Goal: Information Seeking & Learning: Learn about a topic

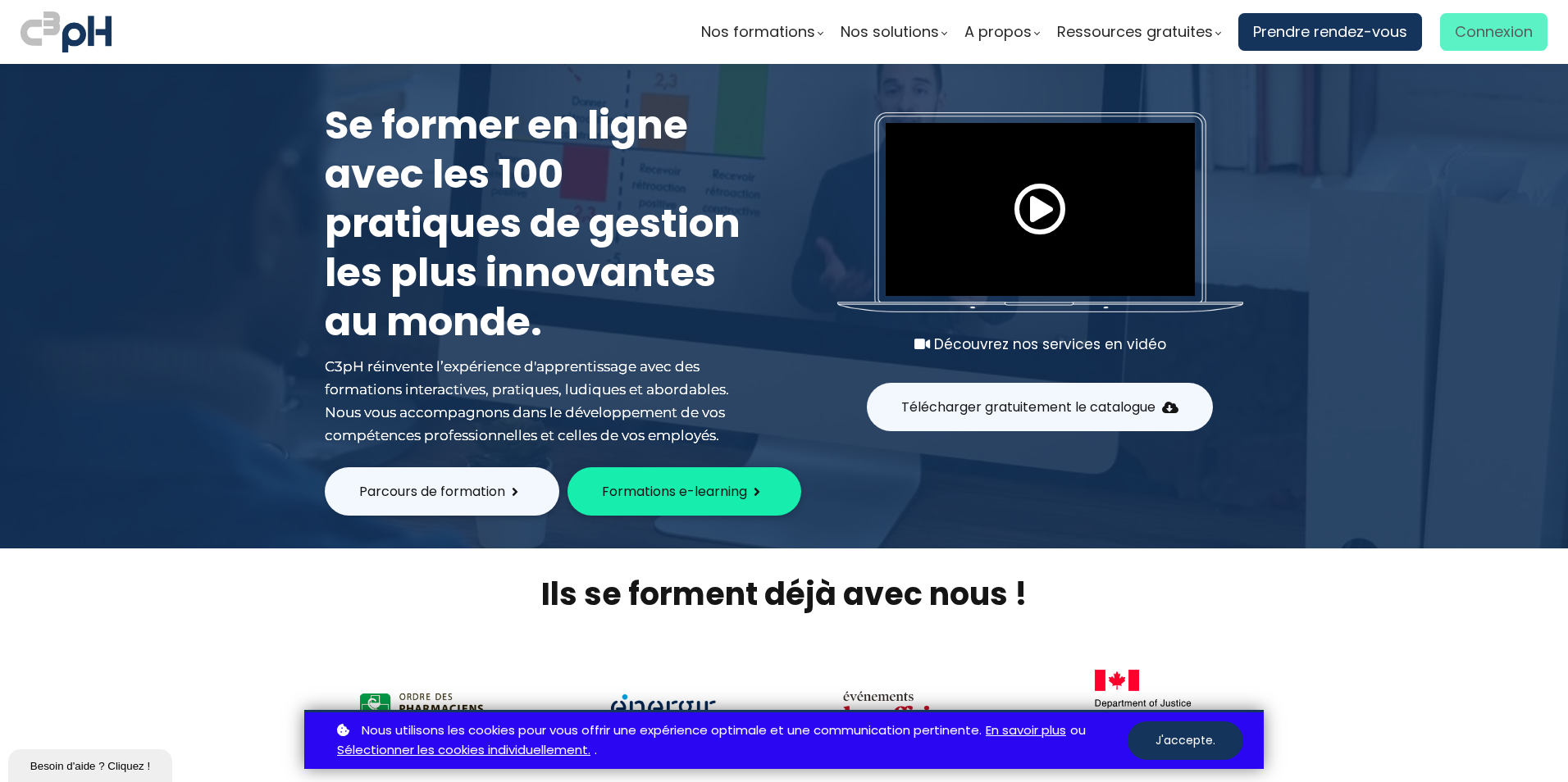
click at [1486, 34] on span "Connexion" at bounding box center [1494, 32] width 78 height 25
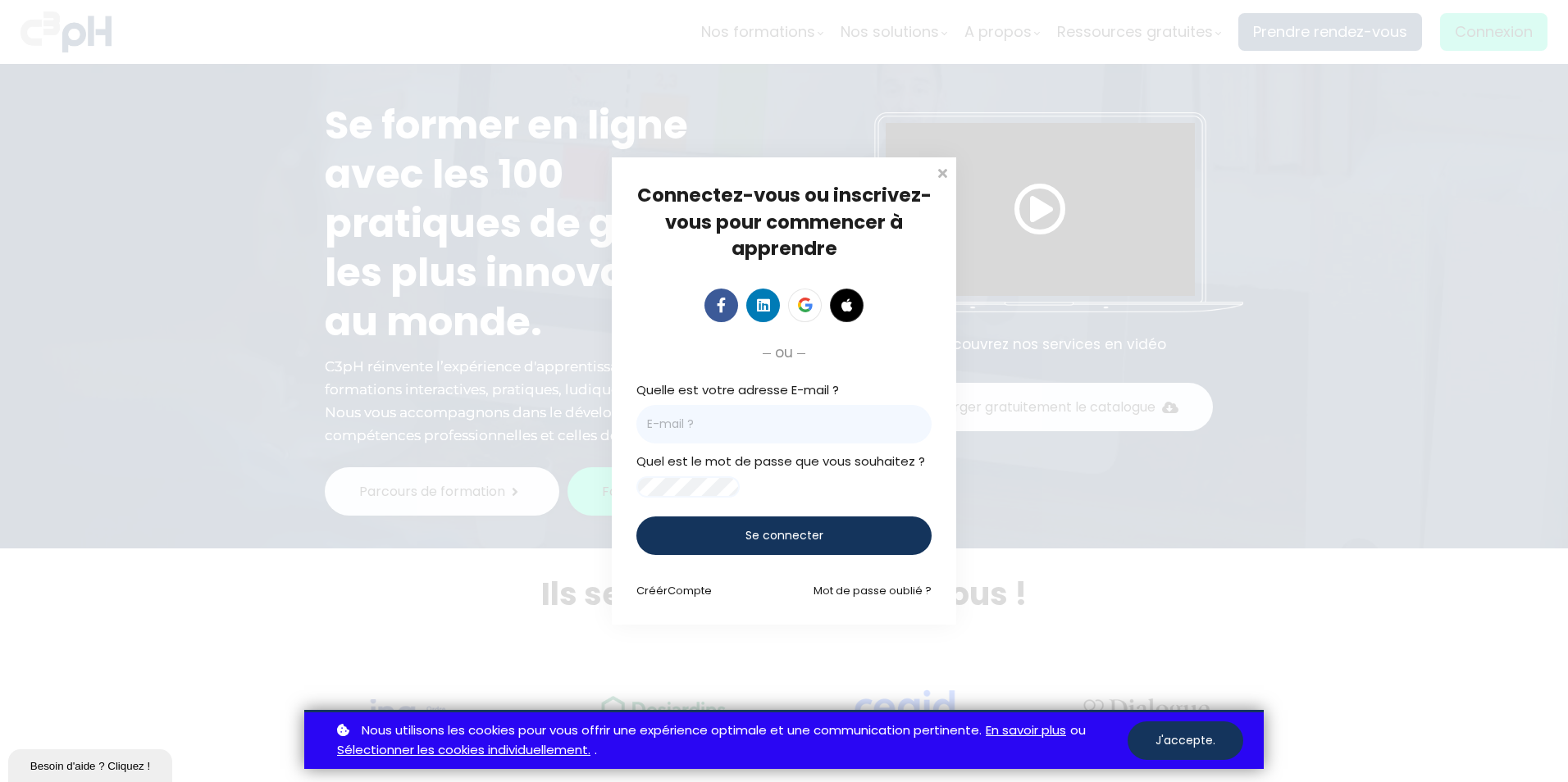
click at [685, 412] on input "email" at bounding box center [784, 424] width 295 height 39
type input "[PERSON_NAME][EMAIL_ADDRESS][DOMAIN_NAME]"
click at [1045, 502] on div "Connectez-vous ou inscrivez-vous pour commencer à apprendre Connectez-vous pour…" at bounding box center [784, 391] width 1568 height 782
click at [793, 542] on span "Se connecter" at bounding box center [784, 536] width 78 height 17
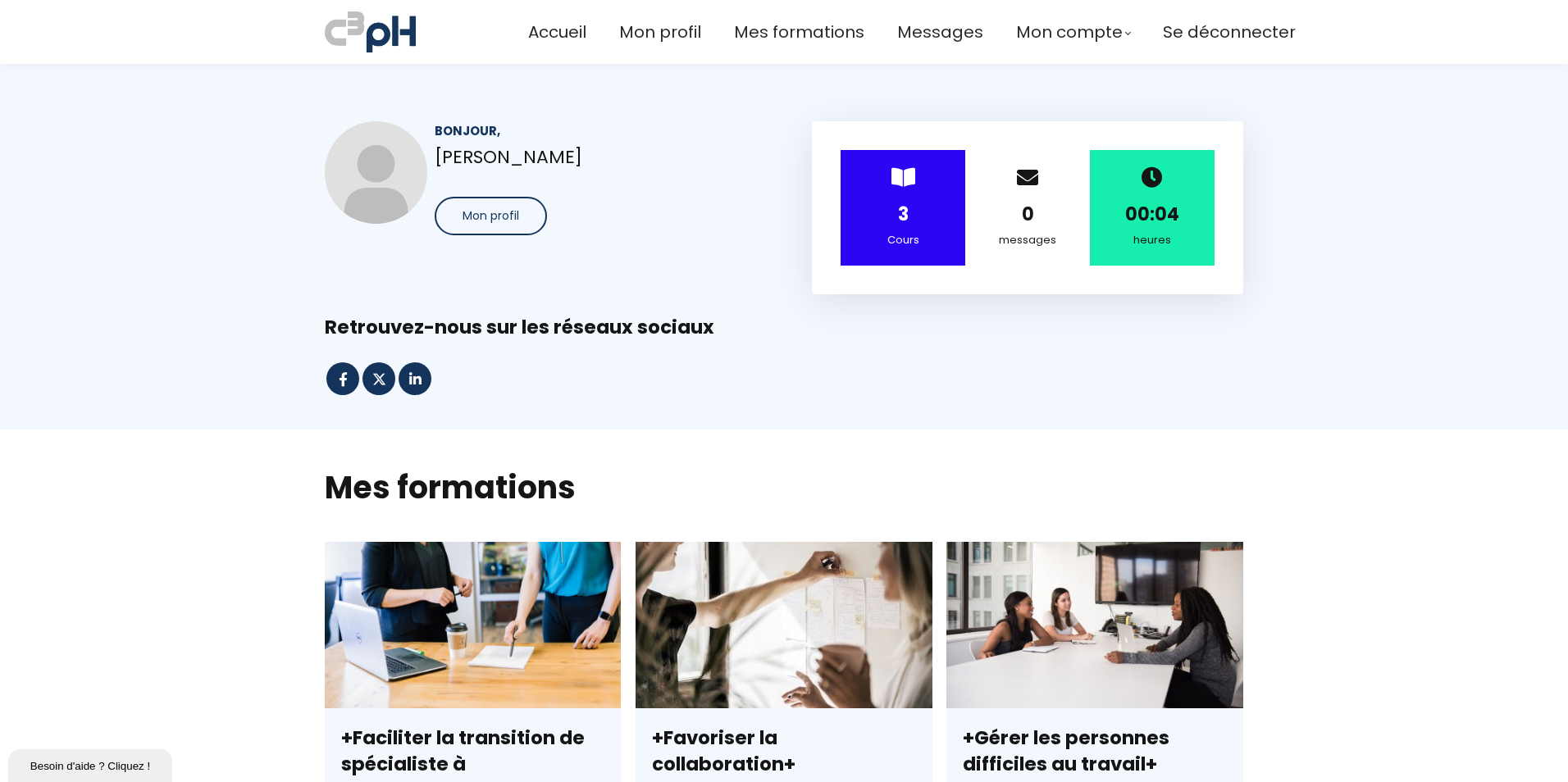
click at [899, 177] on span at bounding box center [903, 177] width 24 height 22
click at [886, 240] on div "Cours" at bounding box center [903, 240] width 83 height 18
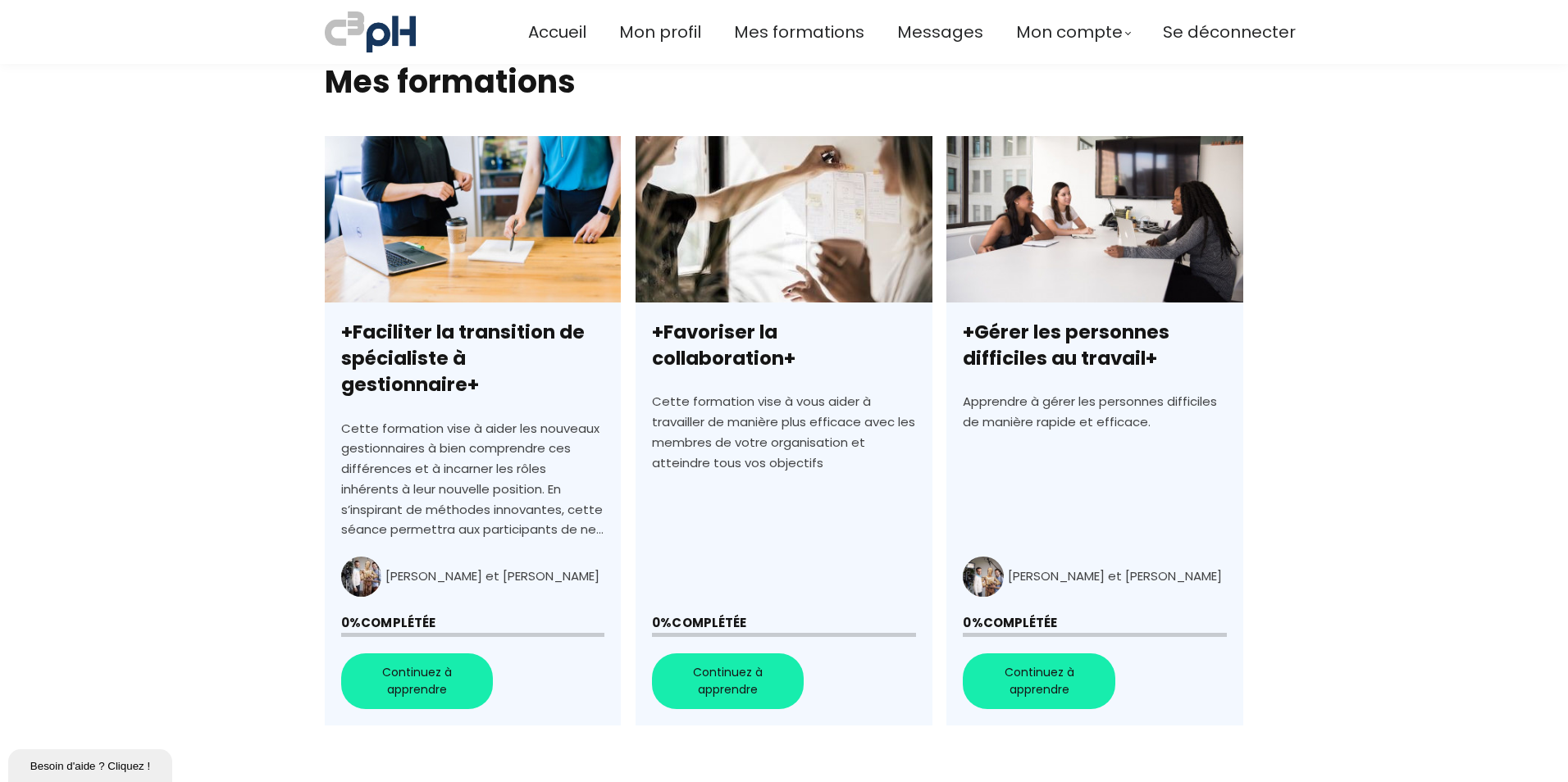
scroll to position [410, 0]
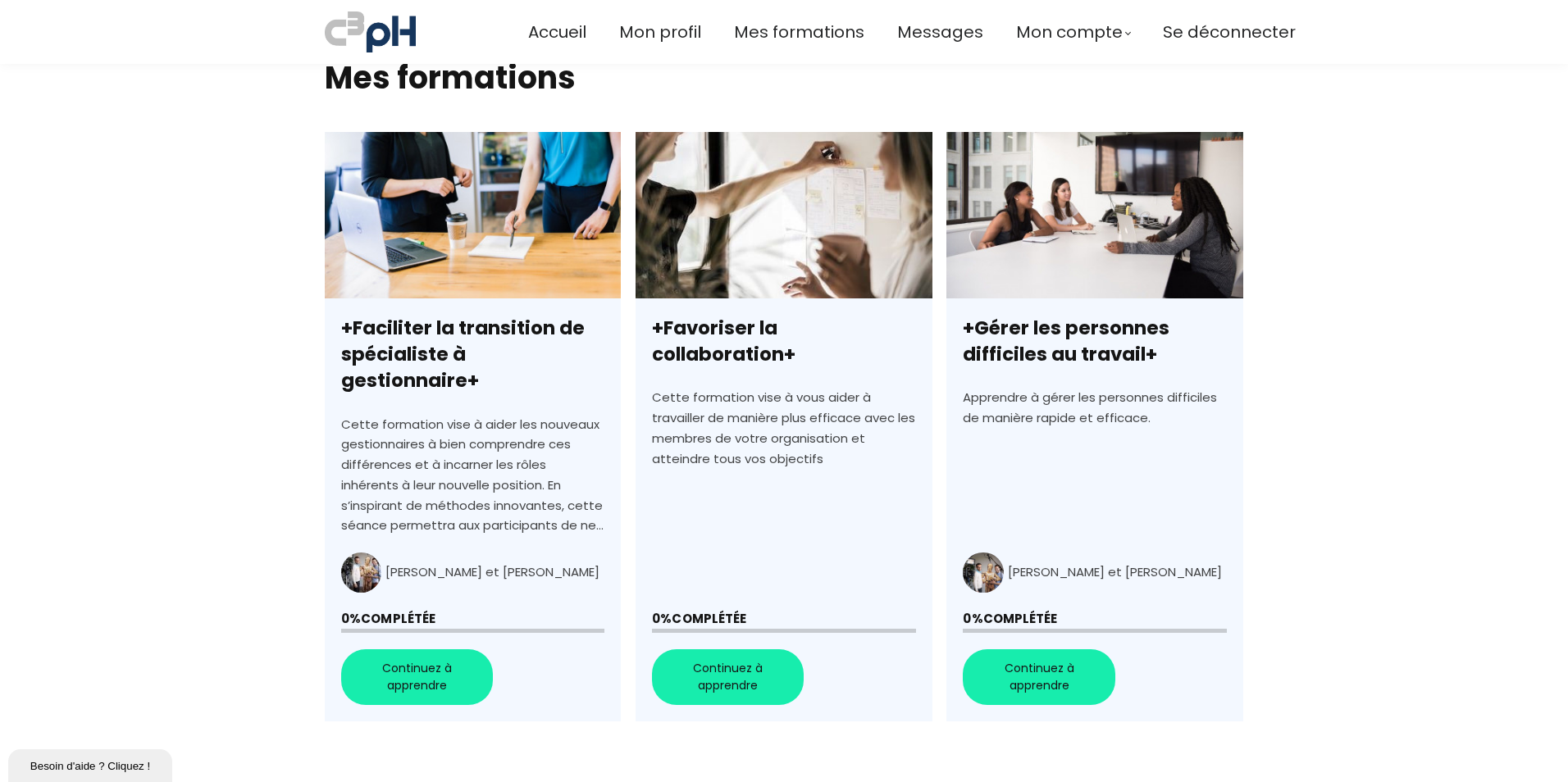
click at [434, 648] on link "+Faciliter la transition de spécialiste à gestionnaire+" at bounding box center [472, 426] width 296 height 590
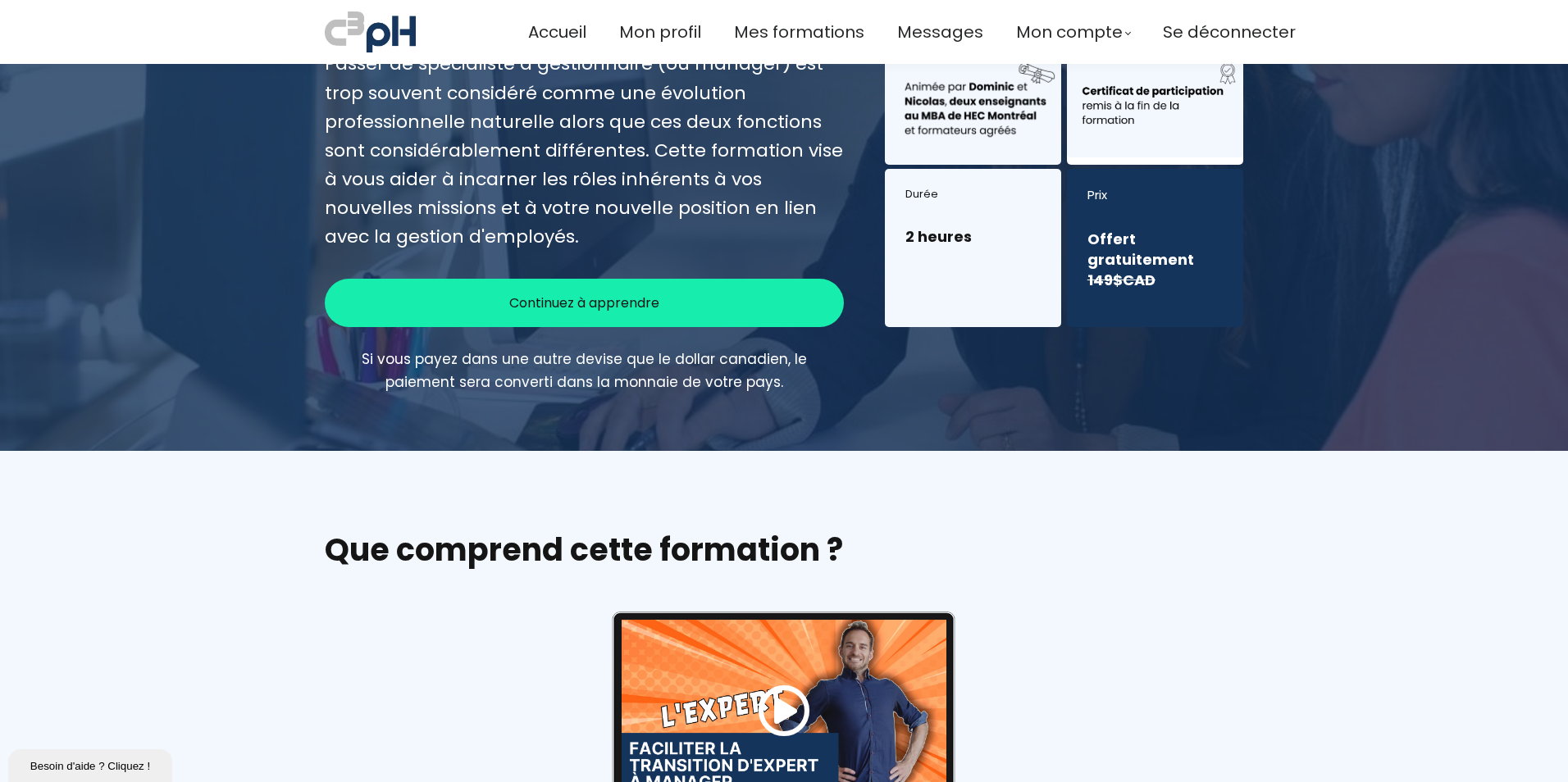
scroll to position [225, 0]
click at [628, 301] on span "Continuez à apprendre" at bounding box center [584, 302] width 151 height 21
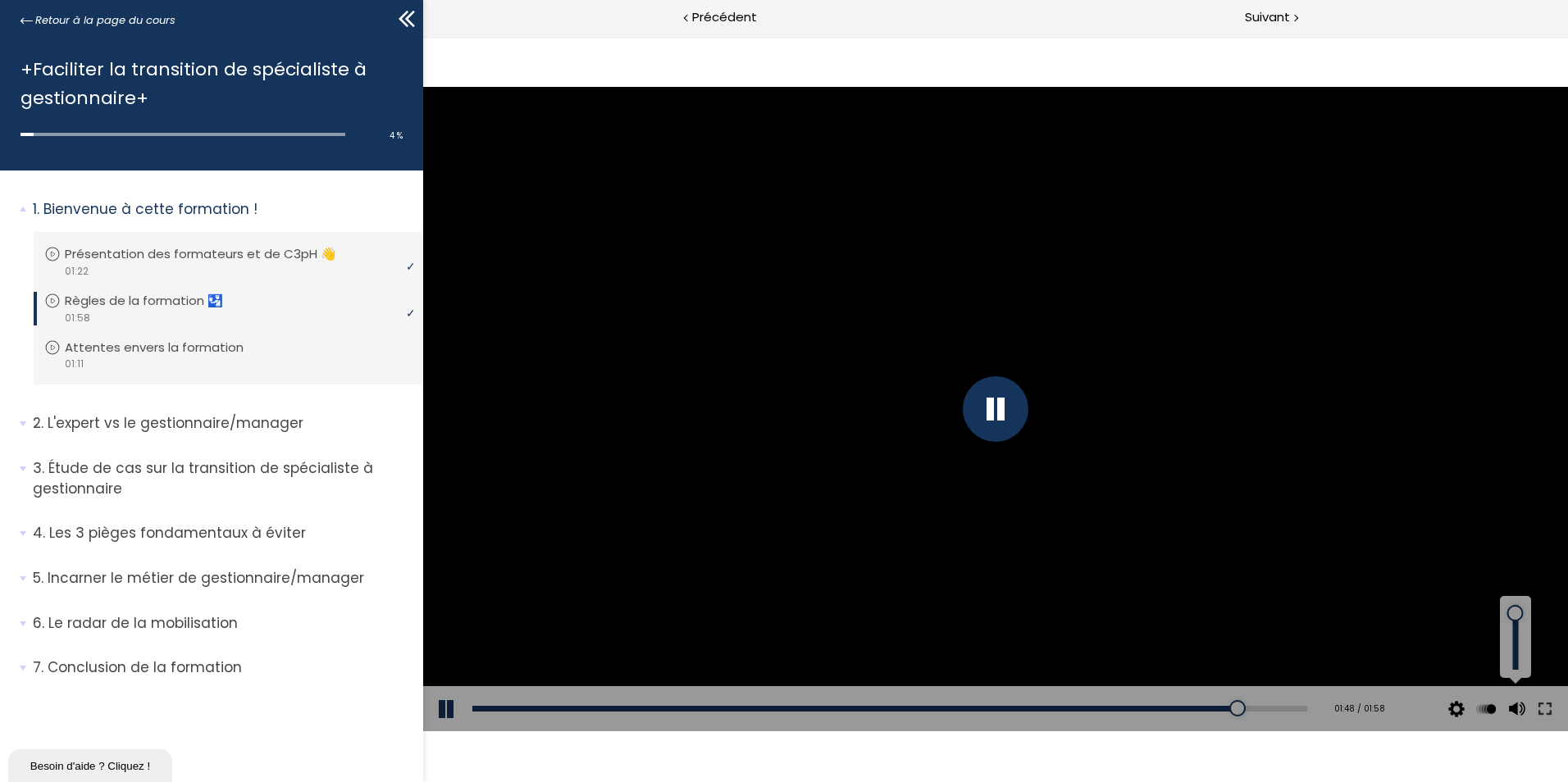
drag, startPoint x: 1512, startPoint y: 631, endPoint x: 1516, endPoint y: 613, distance: 18.4
click at [1516, 613] on div at bounding box center [1516, 613] width 0 height 0
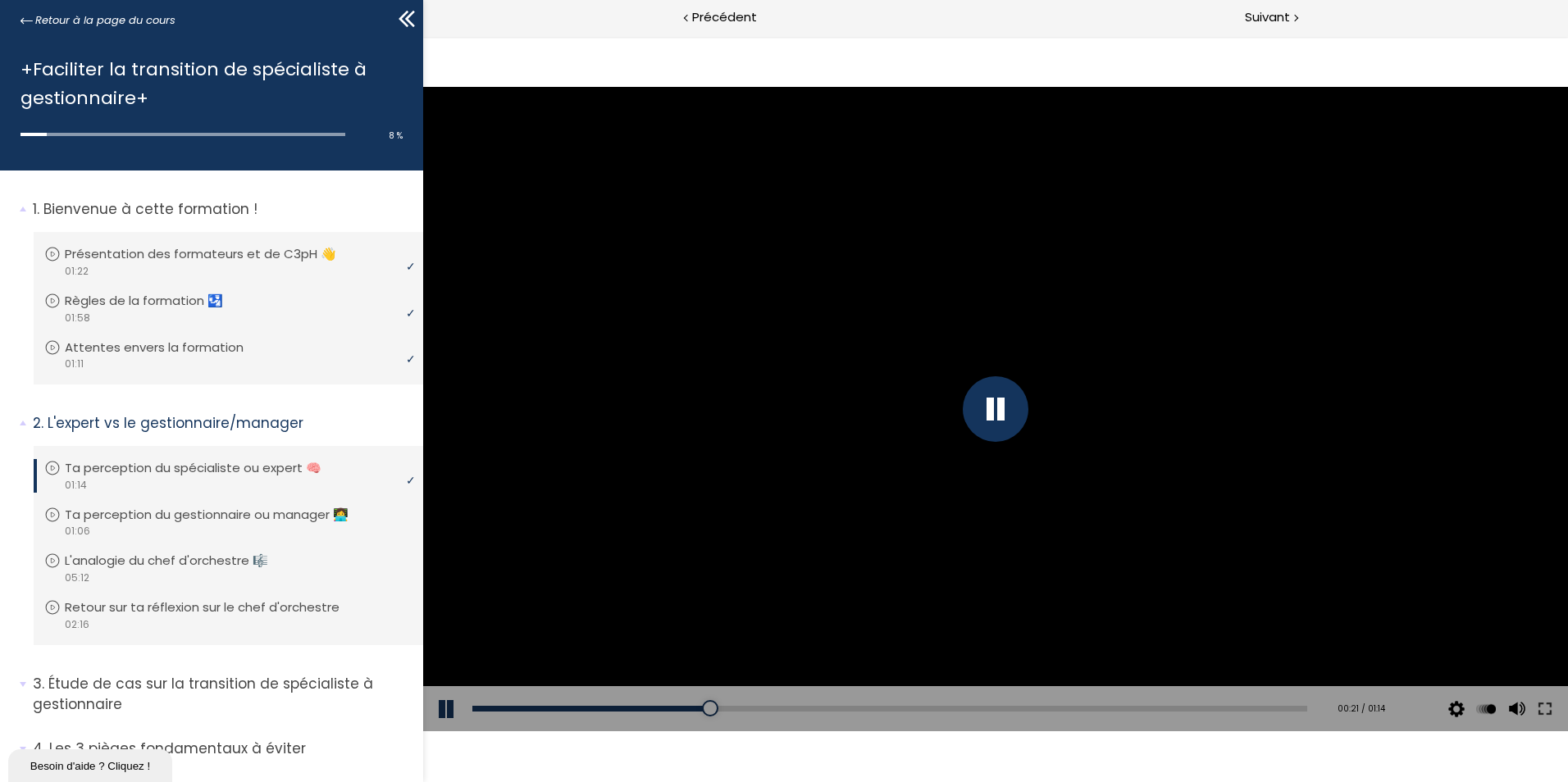
click at [447, 708] on button at bounding box center [448, 709] width 49 height 46
click at [441, 709] on button at bounding box center [448, 709] width 49 height 46
click at [1347, 329] on div at bounding box center [995, 409] width 1145 height 644
click at [984, 407] on div at bounding box center [995, 409] width 65 height 65
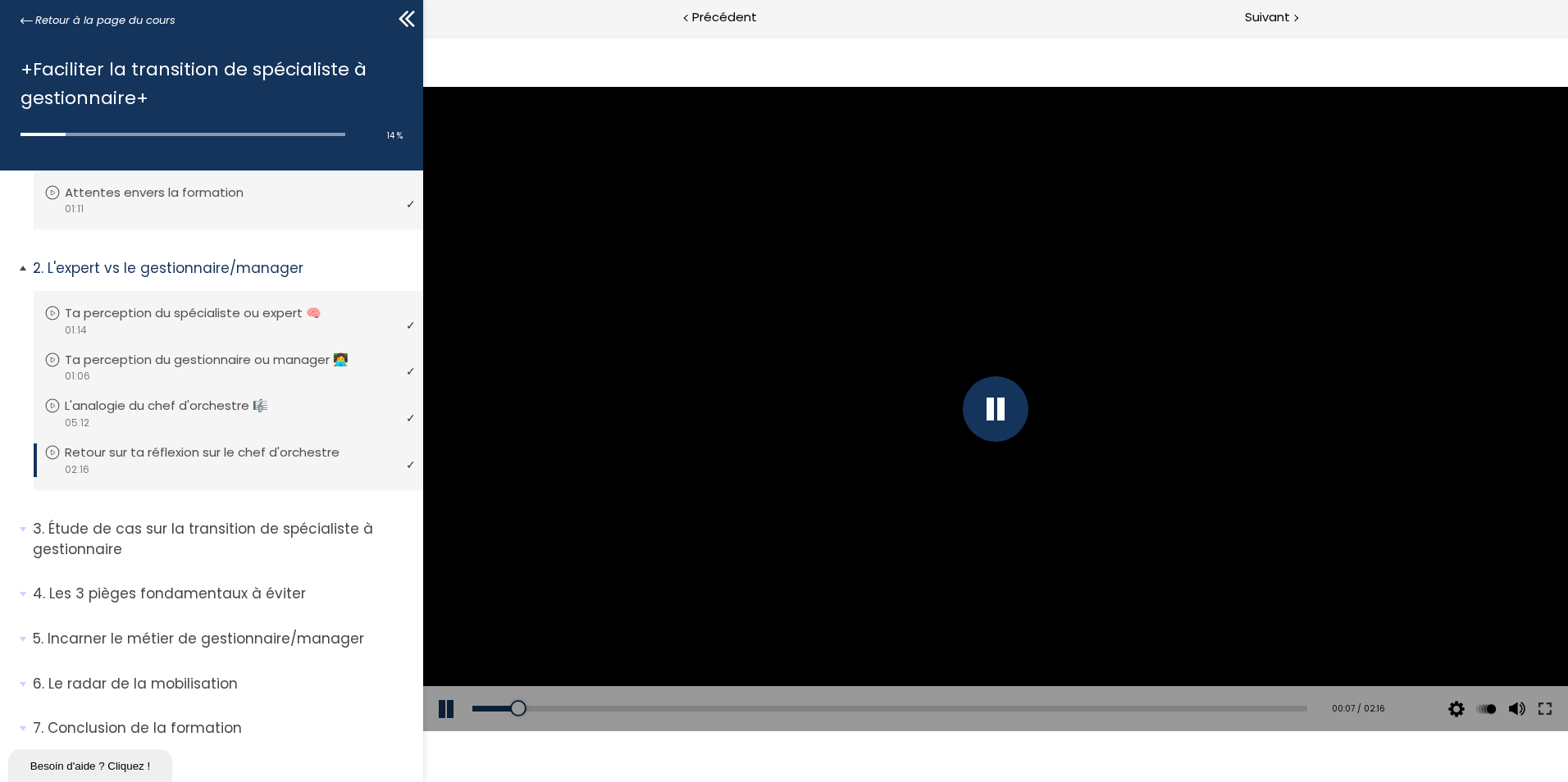
scroll to position [177, 0]
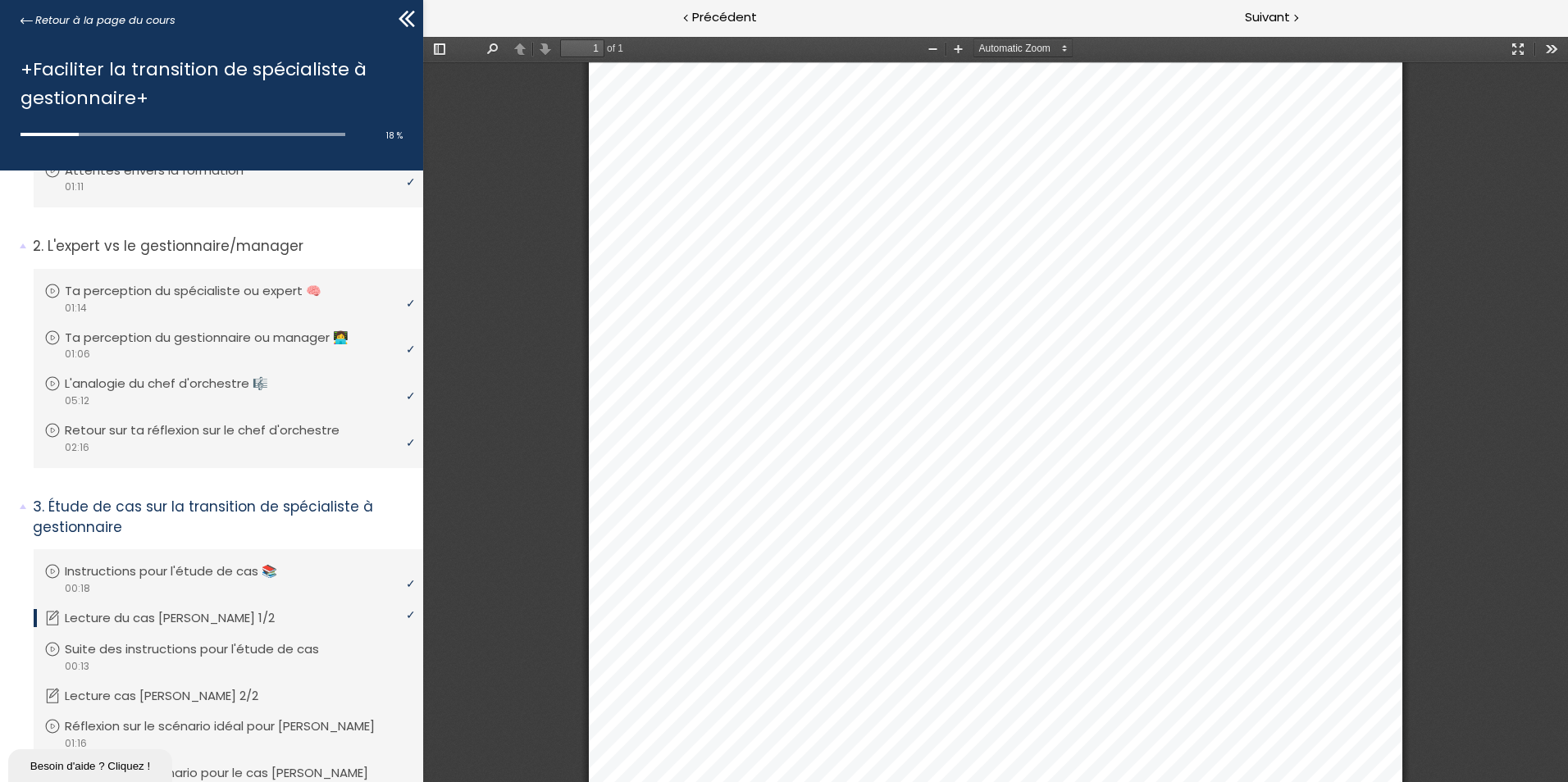
scroll to position [446, 0]
click at [1271, 17] on span "Suivant" at bounding box center [1268, 18] width 45 height 21
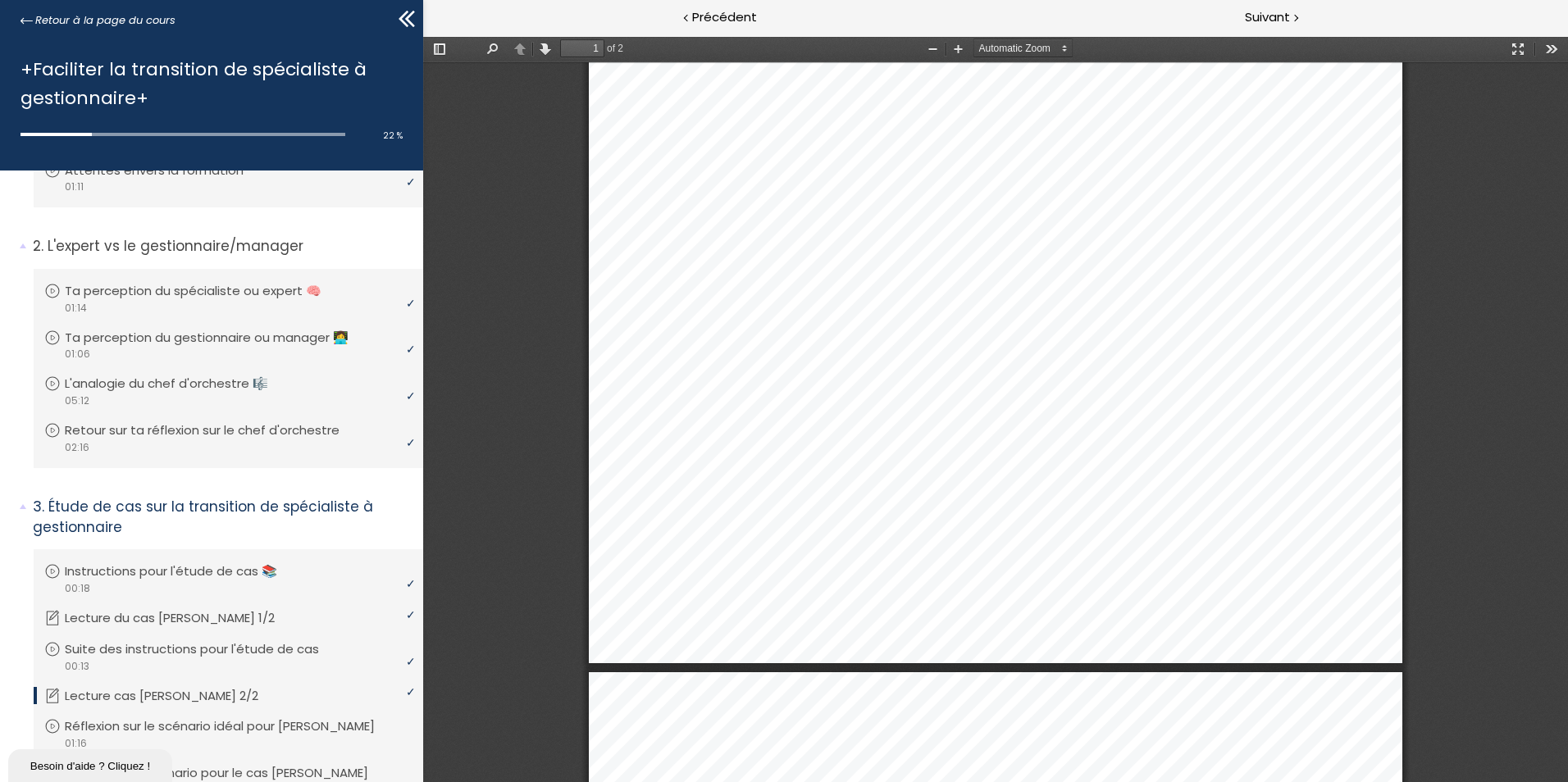
scroll to position [561, 0]
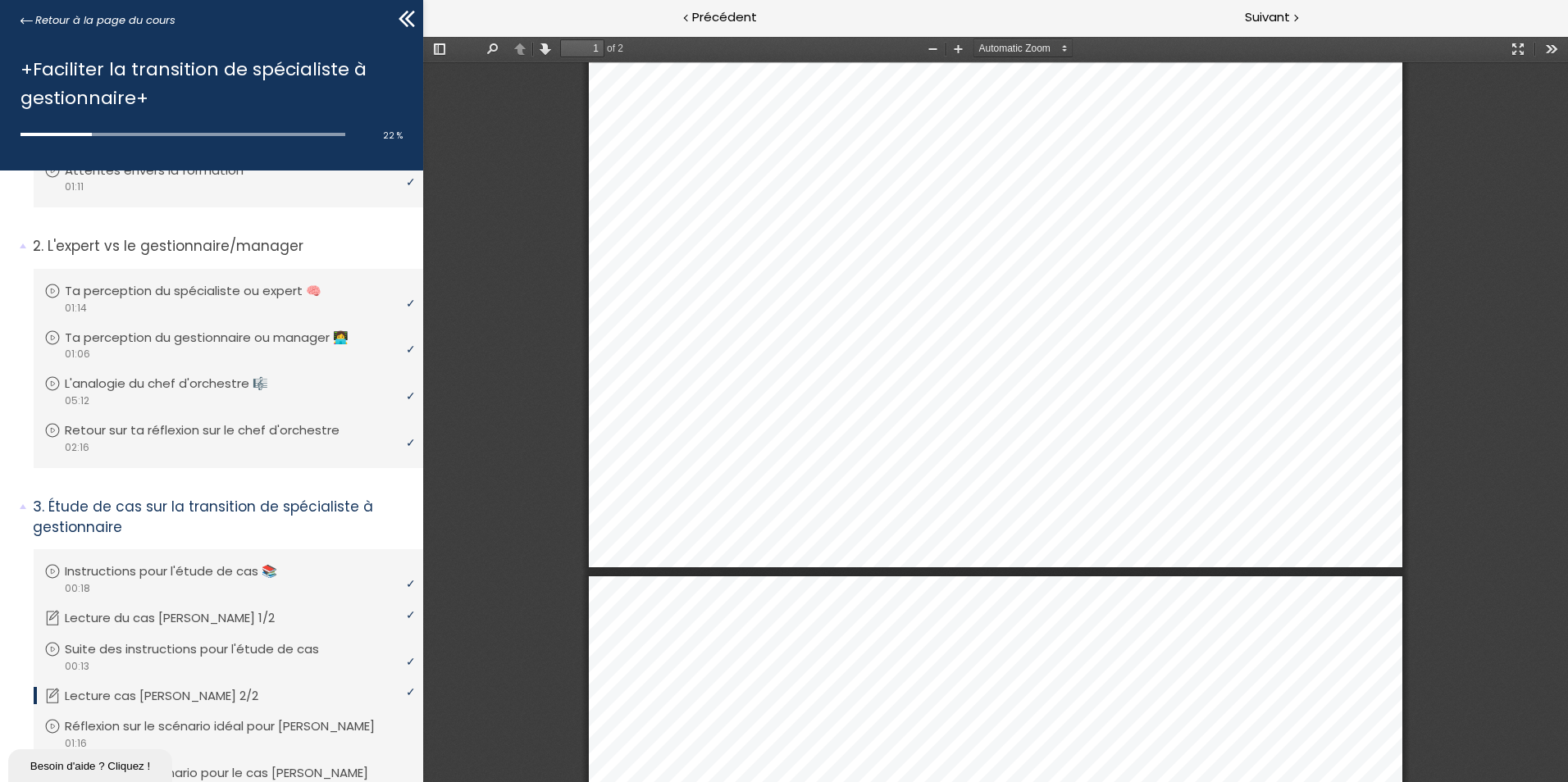
type input "2"
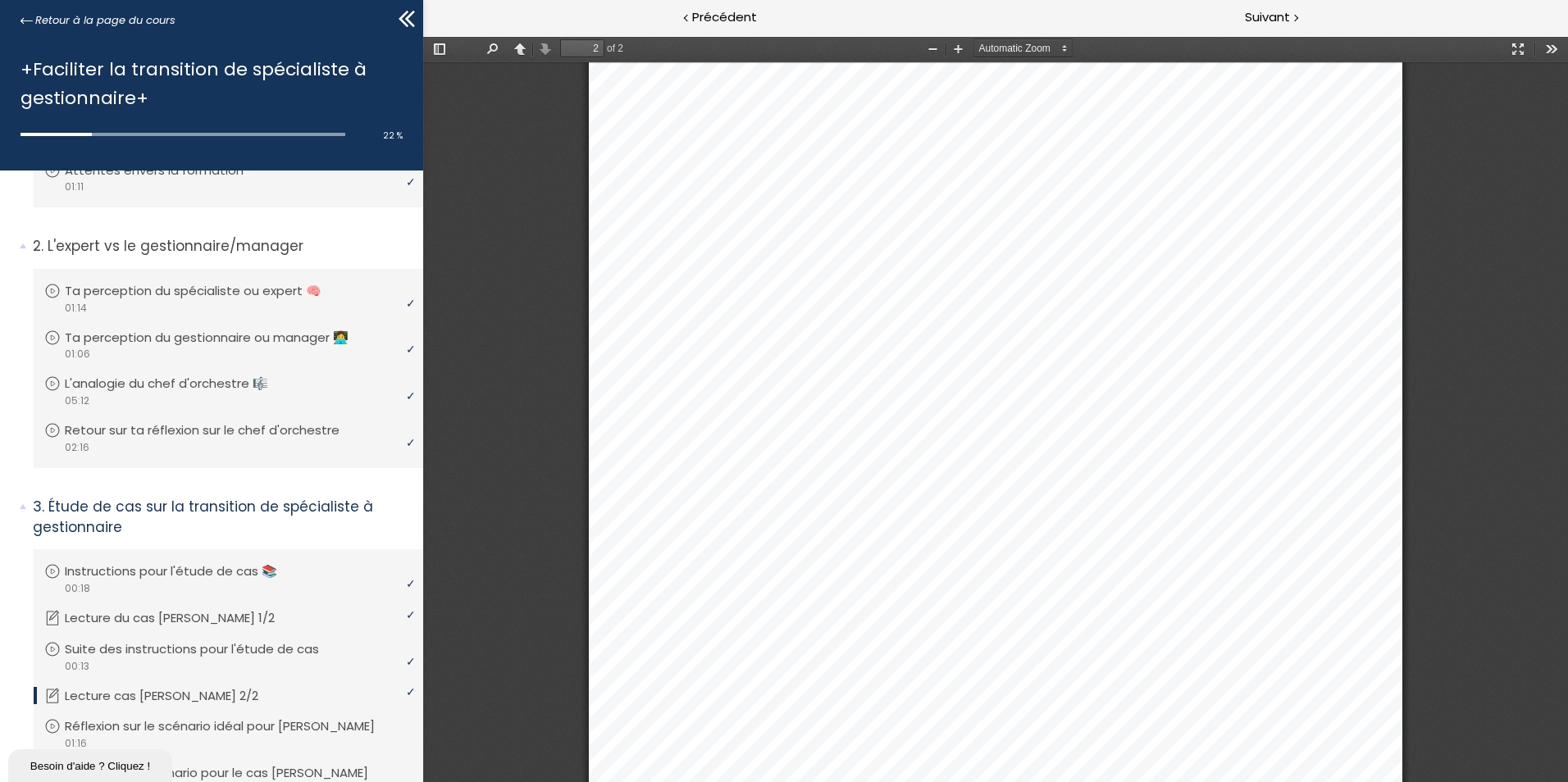
scroll to position [1505, 0]
click at [1254, 15] on span "Suivant" at bounding box center [1268, 18] width 45 height 21
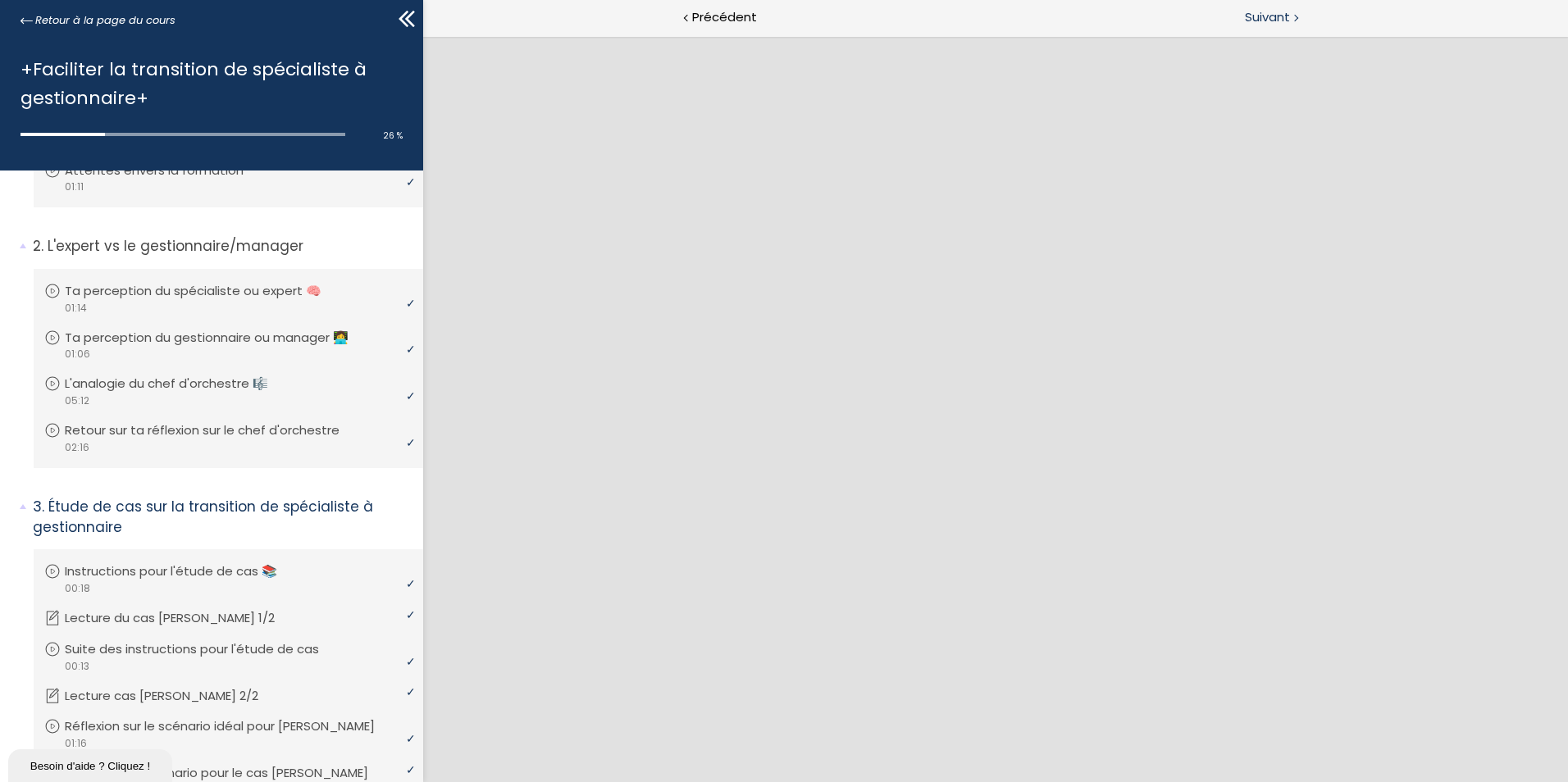
click at [1277, 16] on span "Suivant" at bounding box center [1268, 18] width 45 height 21
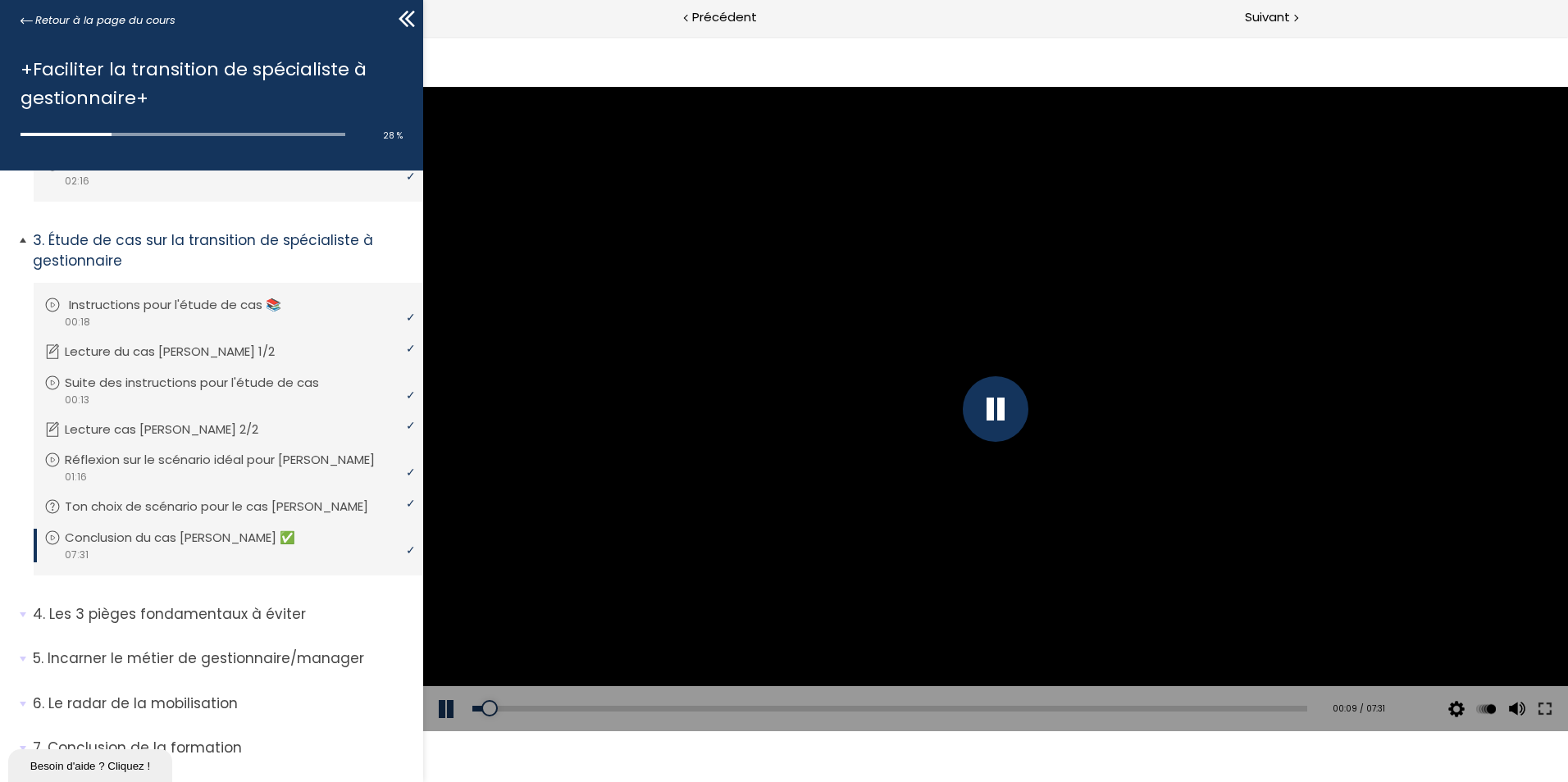
scroll to position [486, 0]
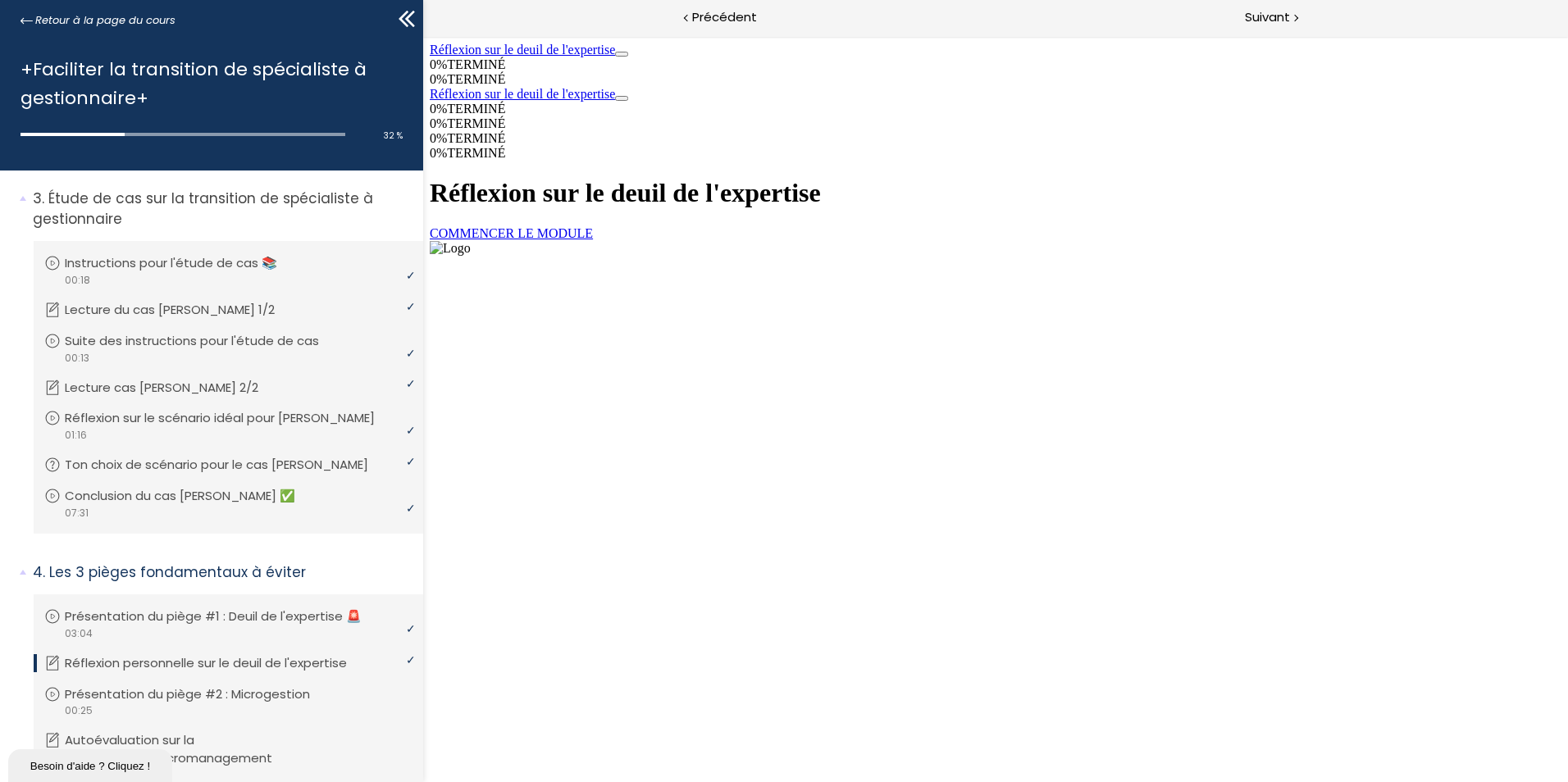
click at [593, 240] on link "COMMENCER LE MODULE" at bounding box center [511, 233] width 163 height 14
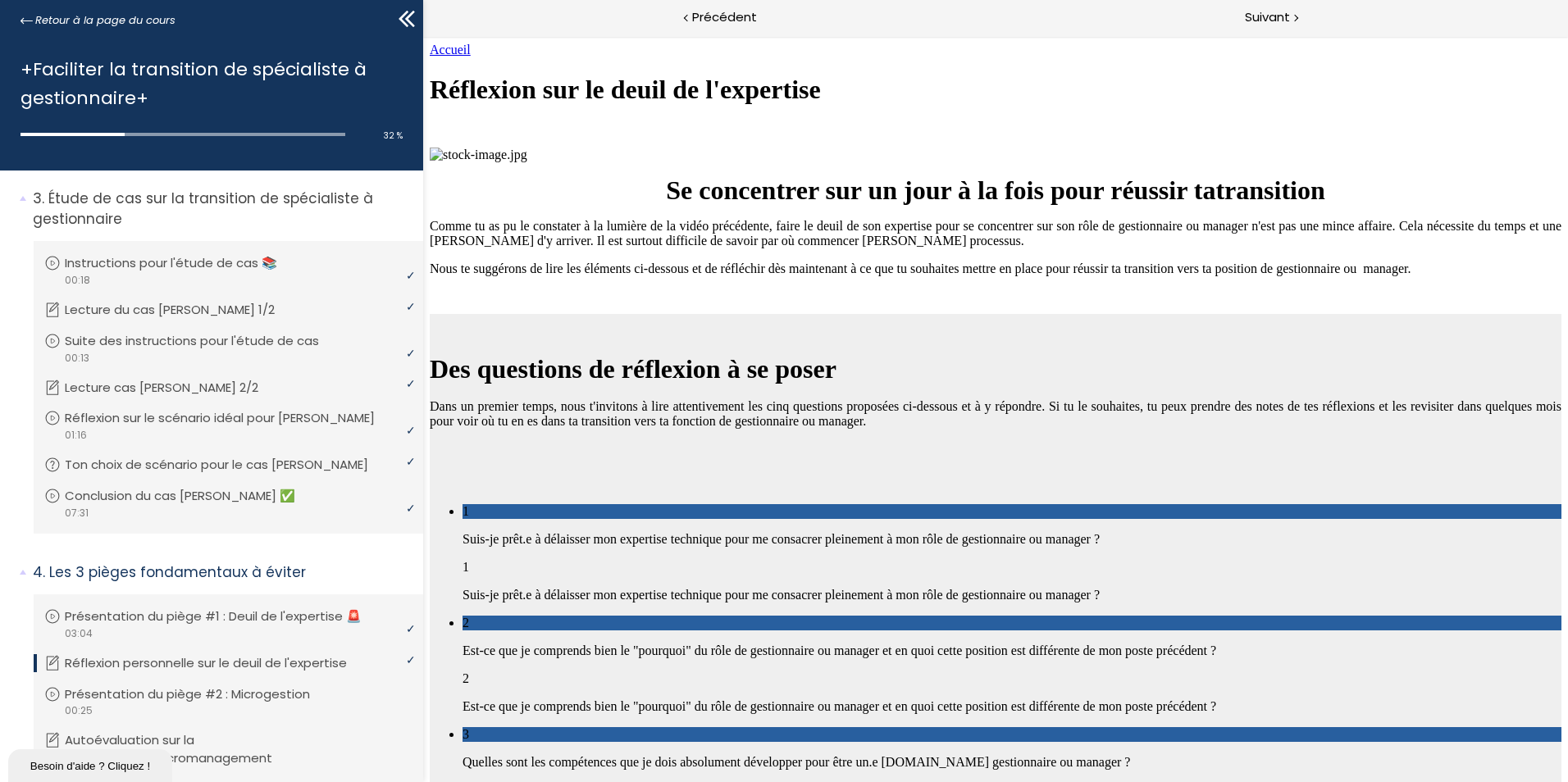
scroll to position [1410, 0]
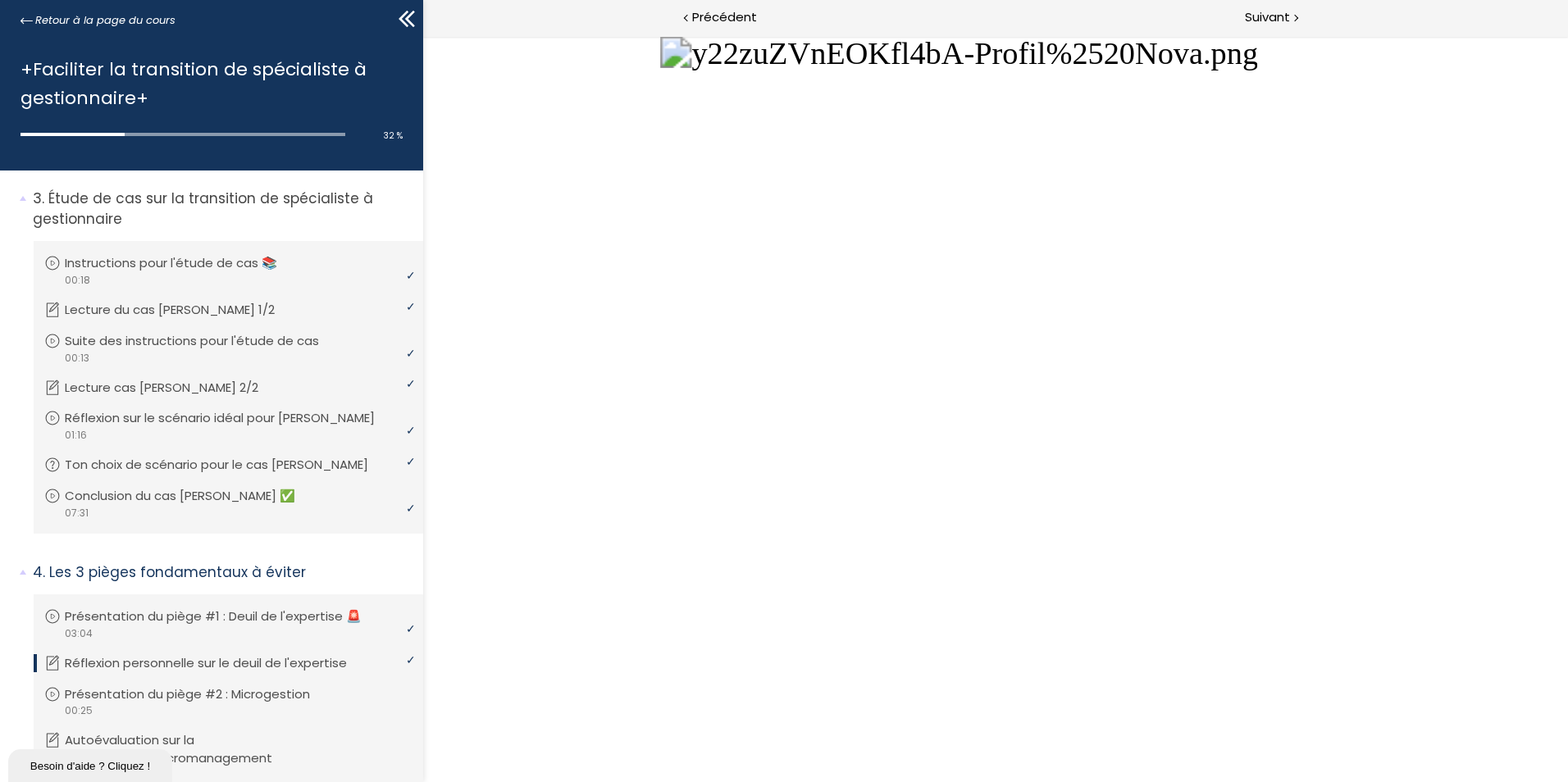
click at [961, 329] on button "Unzoom image" at bounding box center [995, 409] width 1145 height 746
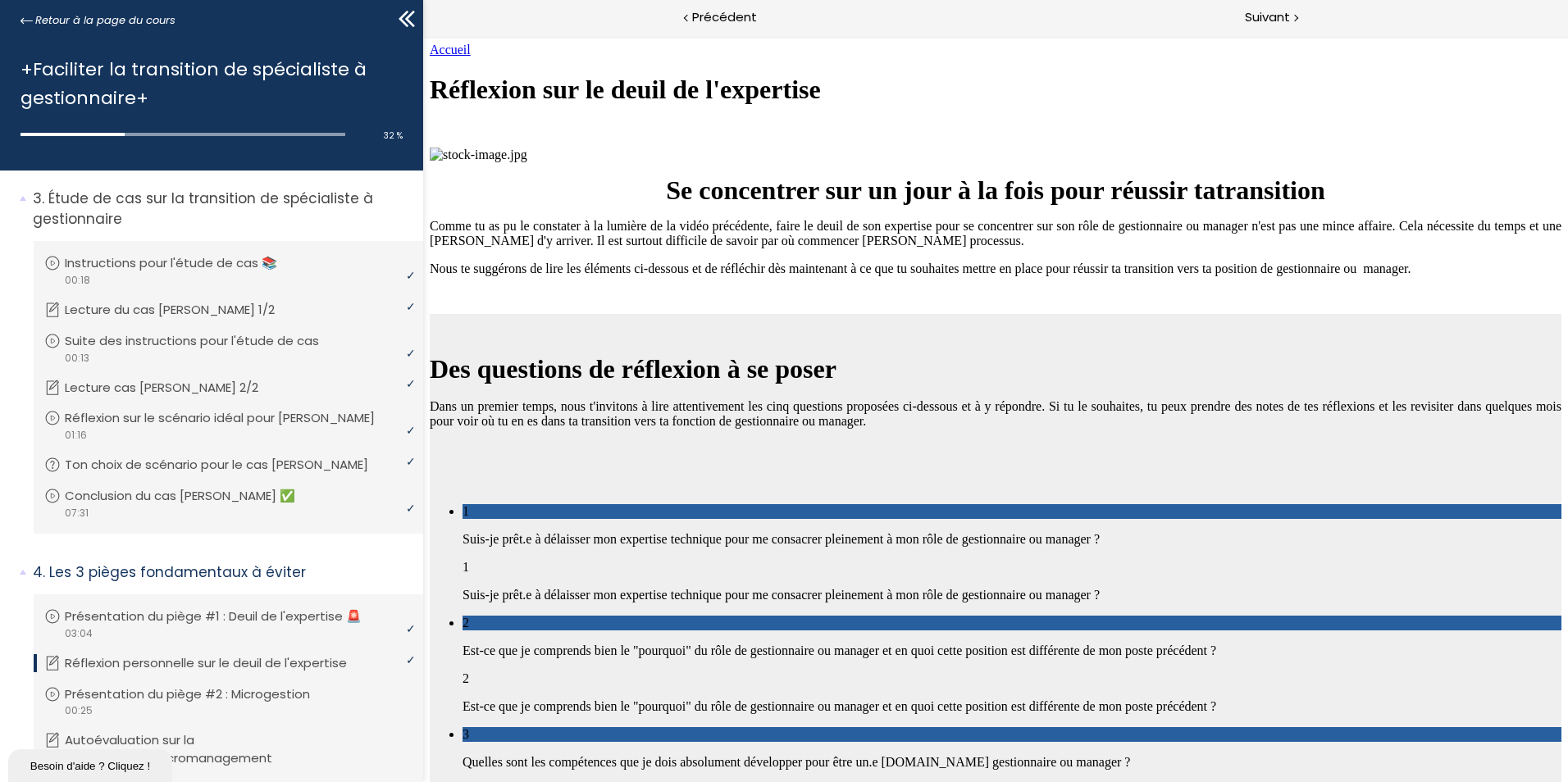
scroll to position [2127, 0]
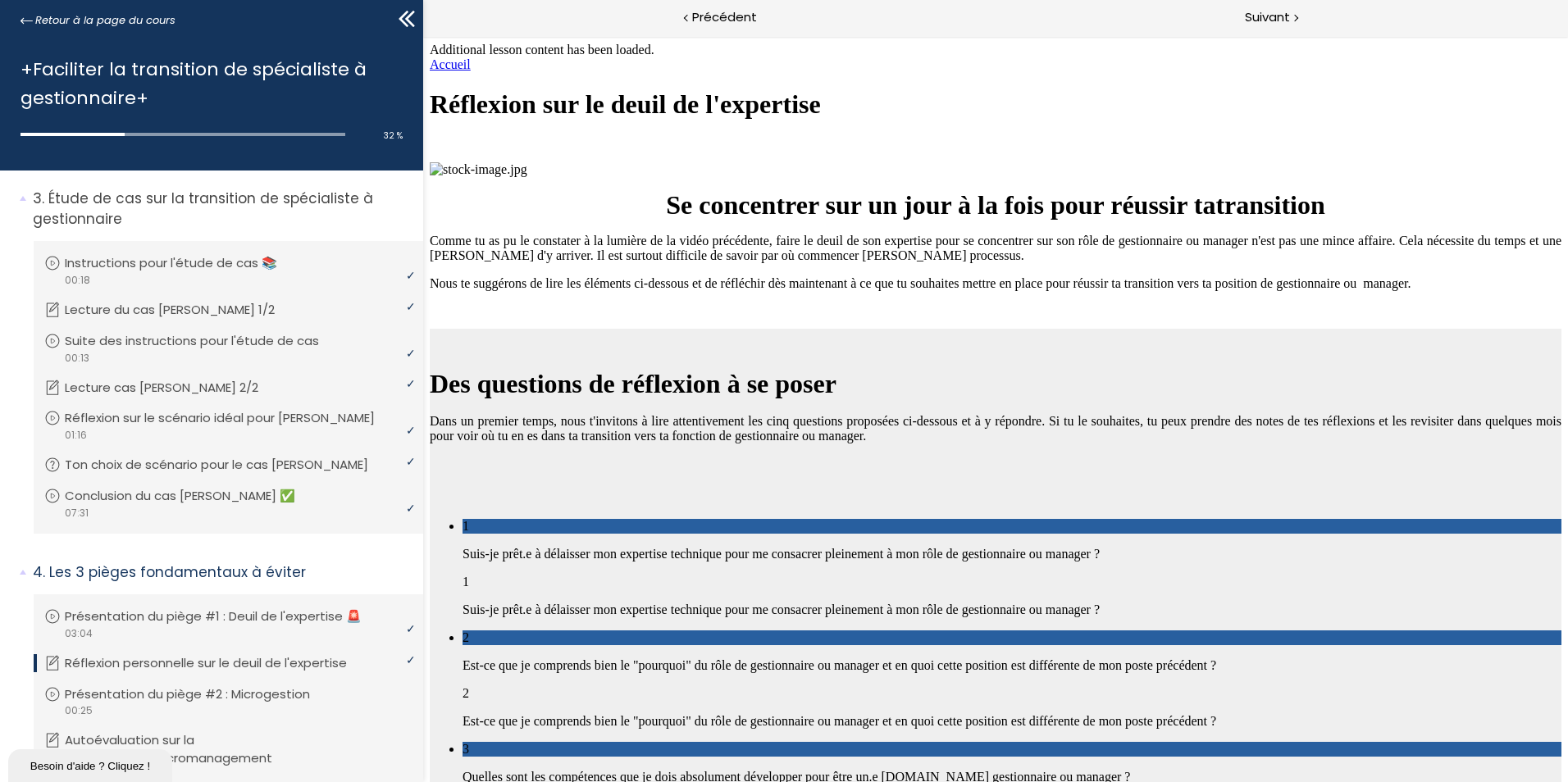
scroll to position [4462, 0]
click at [1273, 13] on span "Suivant" at bounding box center [1268, 18] width 45 height 21
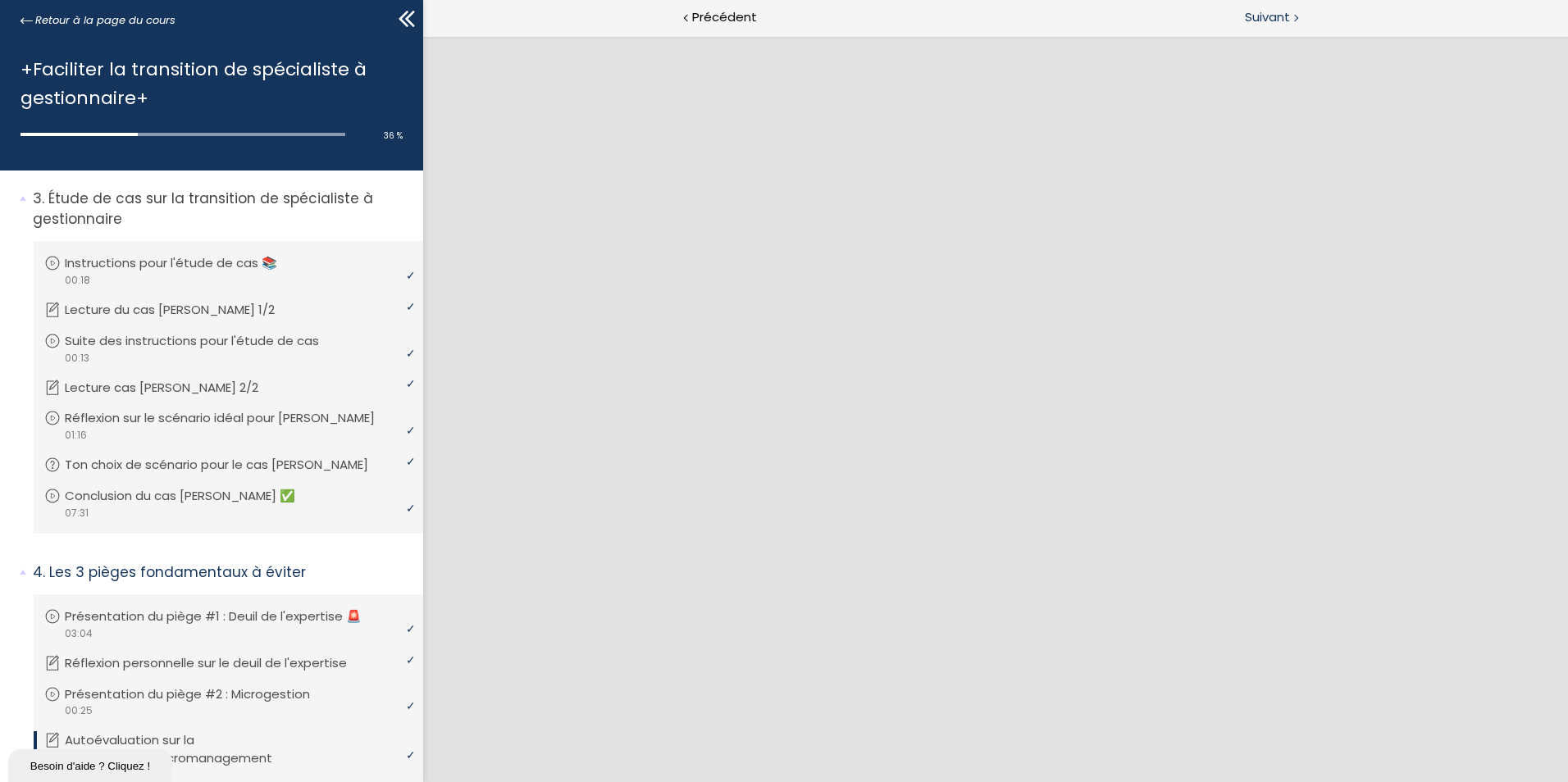
click at [1267, 8] on span "Suivant" at bounding box center [1268, 18] width 45 height 21
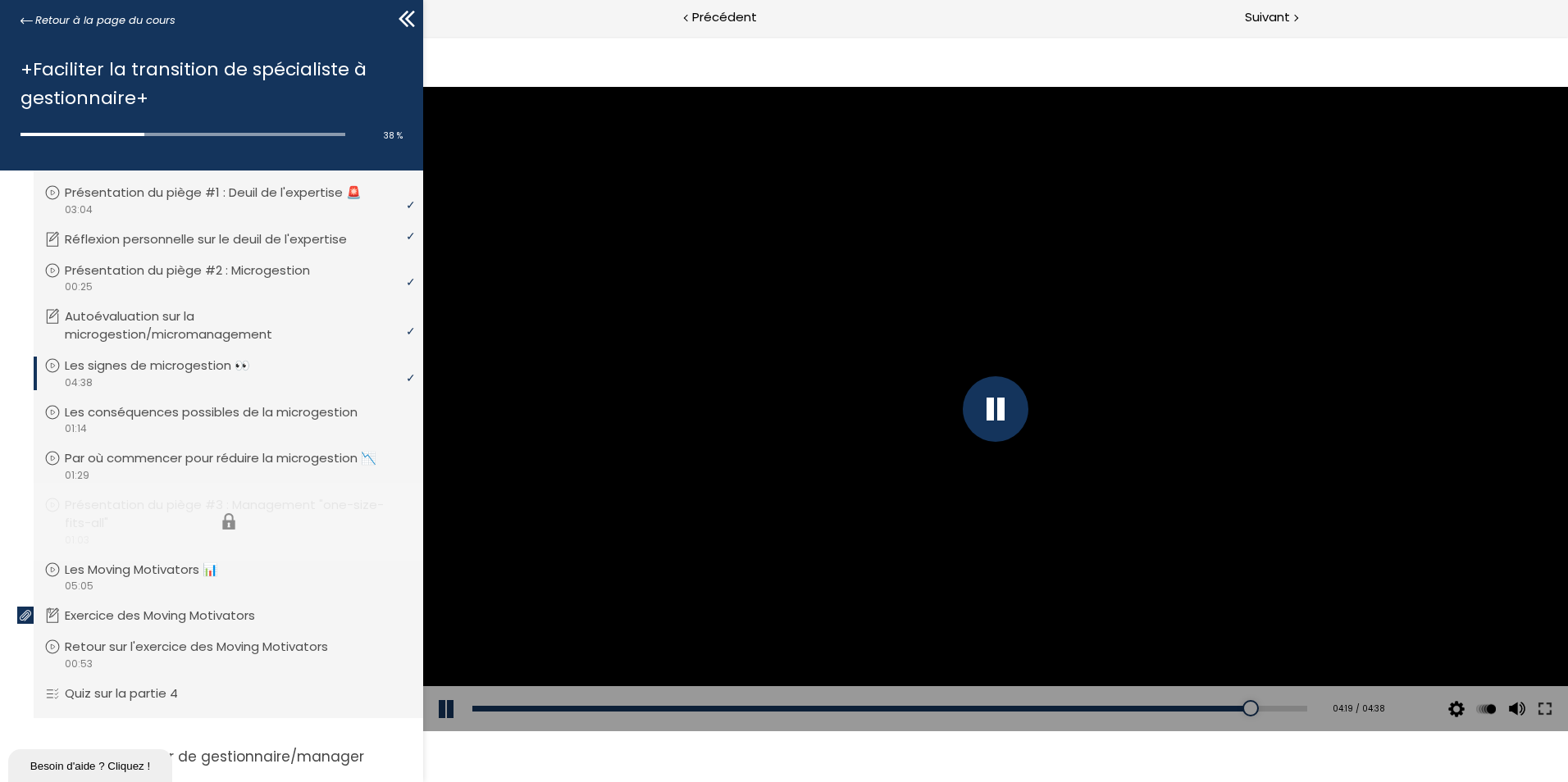
scroll to position [916, 0]
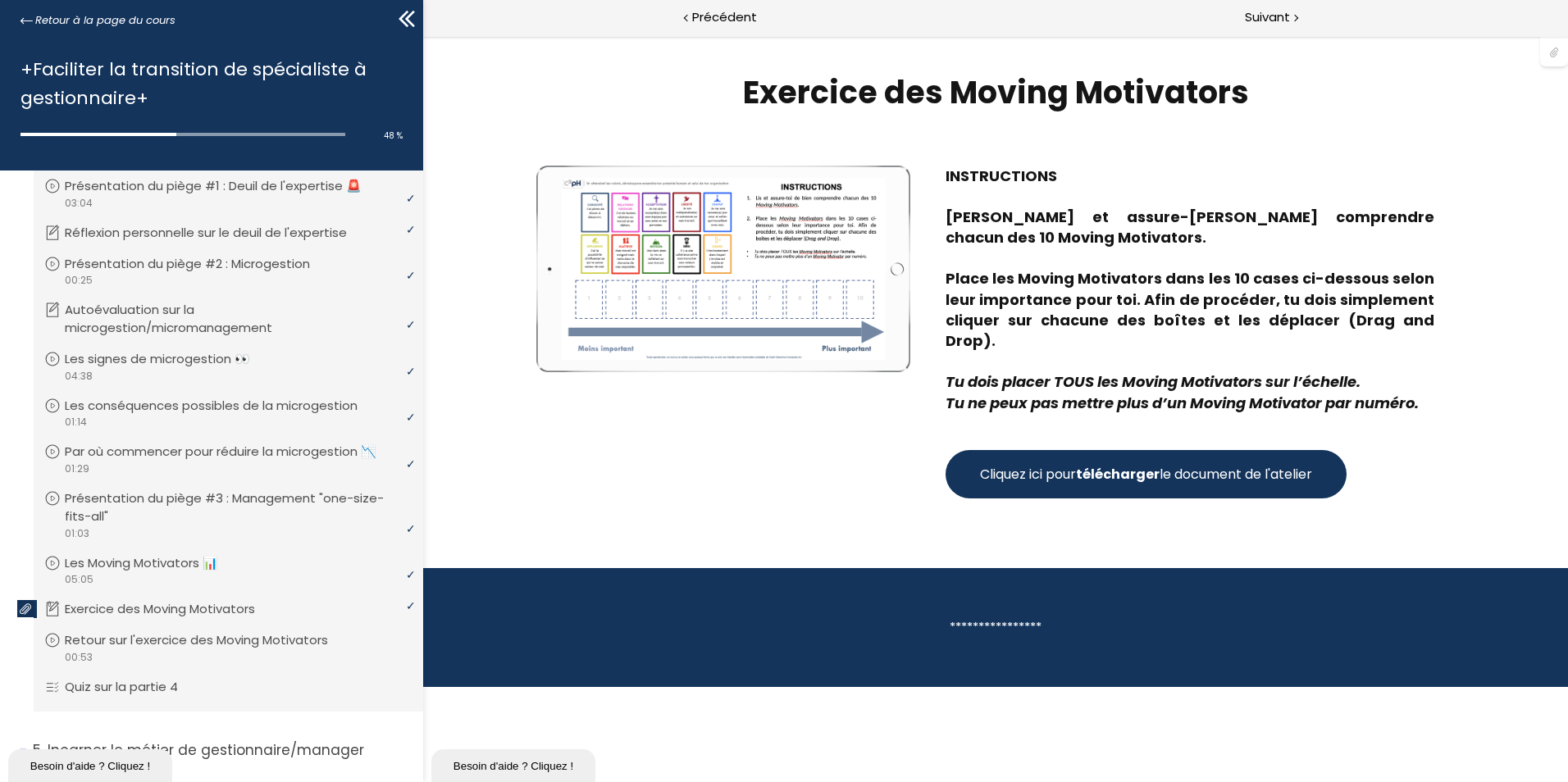
click at [1104, 465] on strong "télécharger" at bounding box center [1118, 474] width 83 height 19
click at [1264, 9] on span "Suivant" at bounding box center [1268, 18] width 45 height 21
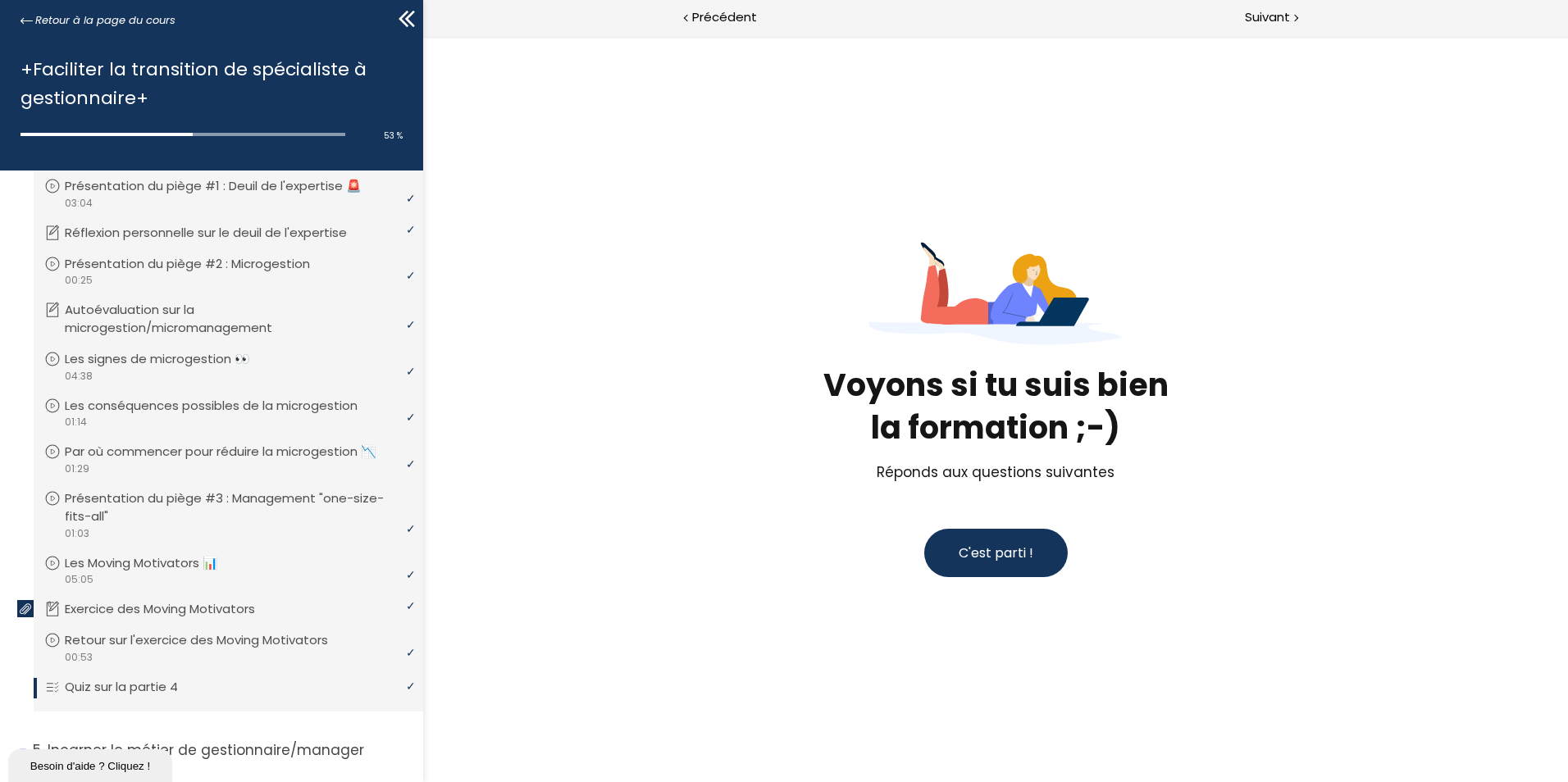
click at [1002, 537] on button "C'est parti !" at bounding box center [996, 553] width 144 height 48
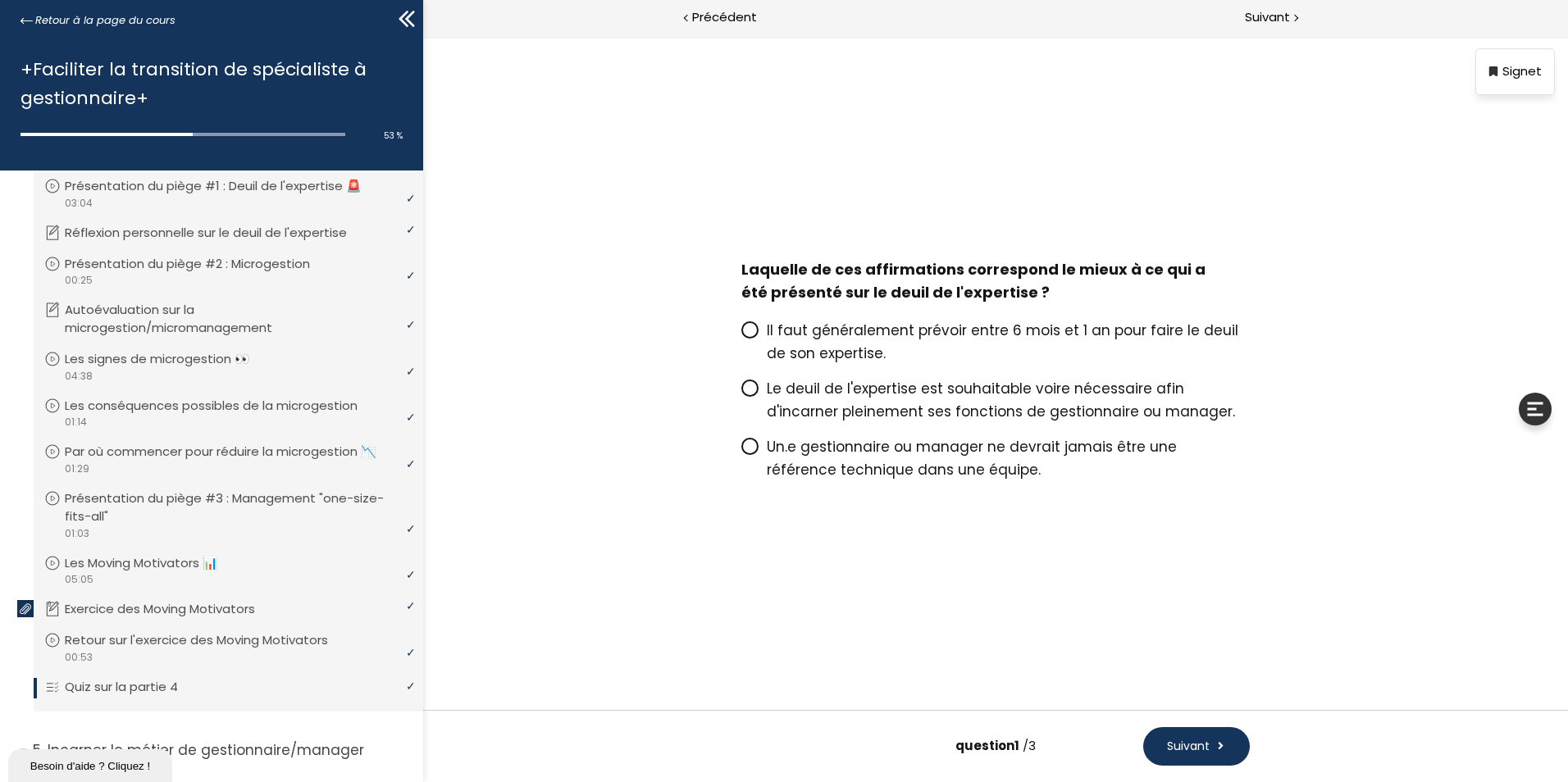
click at [755, 387] on icon at bounding box center [750, 388] width 14 height 14
click at [741, 394] on input "Le deuil de l'expertise est souhaitable voire nécessaire afin d'incarner pleine…" at bounding box center [741, 394] width 0 height 0
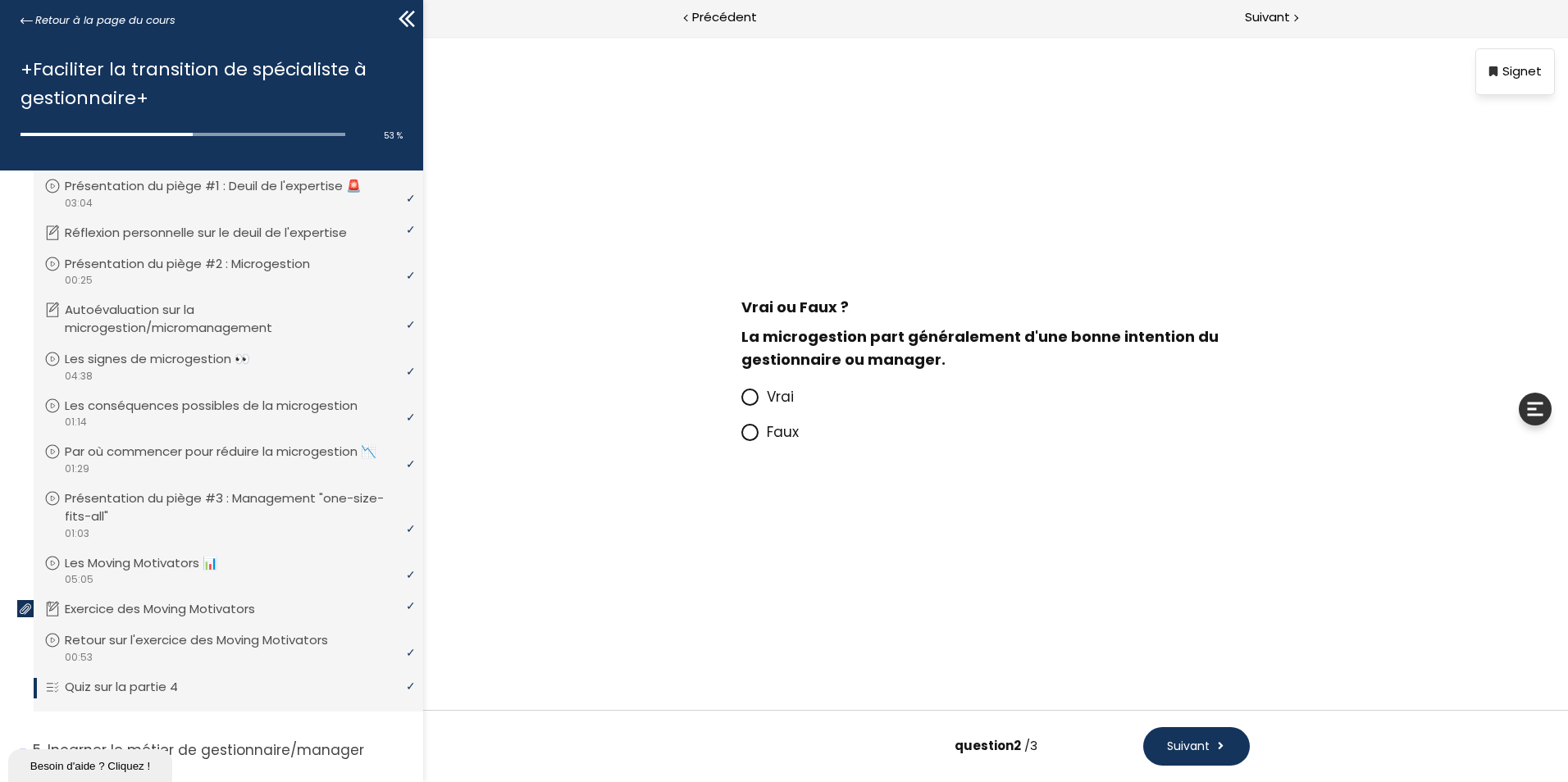
click at [748, 392] on icon at bounding box center [750, 397] width 14 height 14
click at [741, 401] on input "Vrai" at bounding box center [741, 401] width 0 height 0
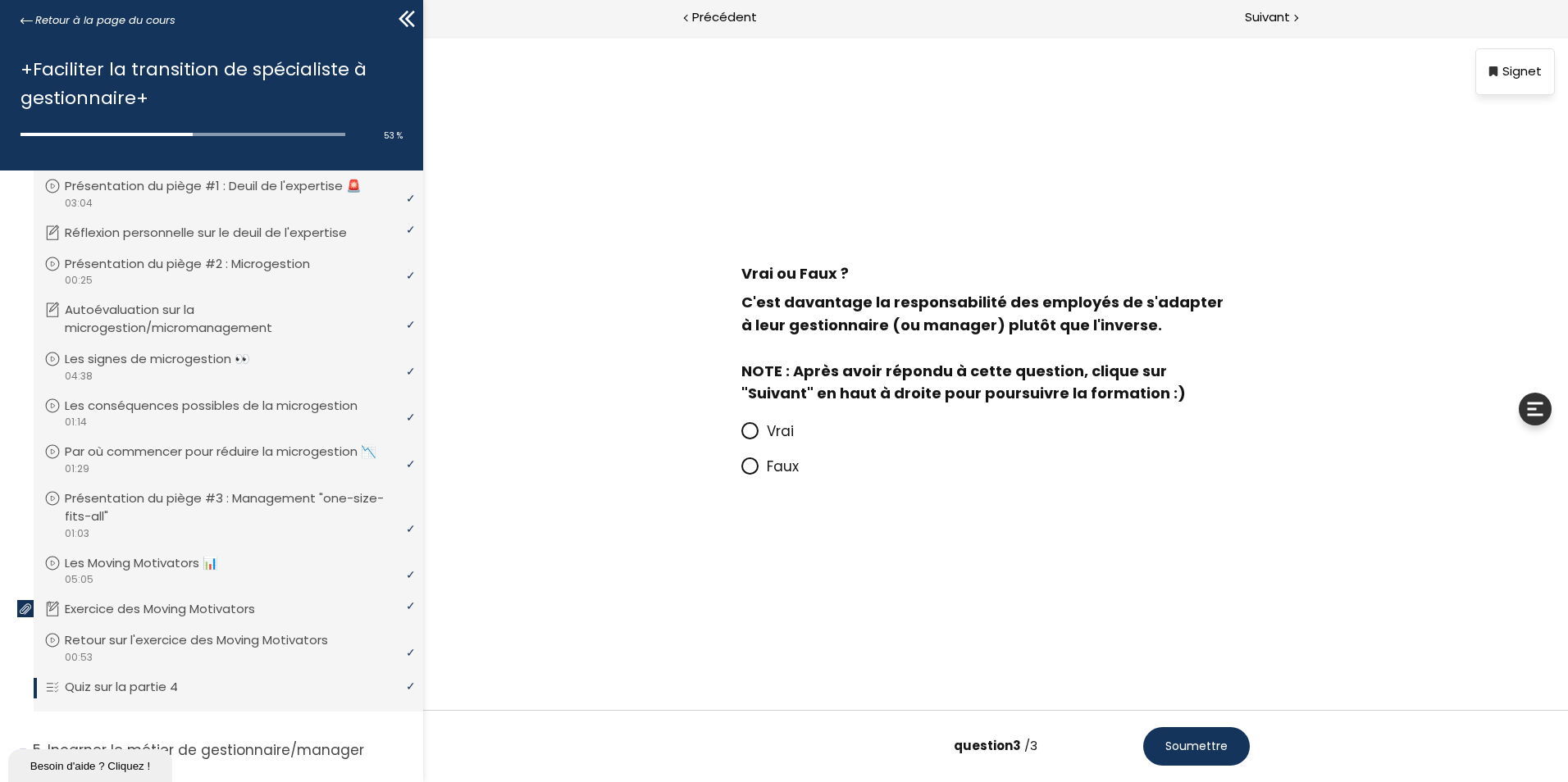
click at [756, 468] on icon at bounding box center [750, 466] width 14 height 14
click at [741, 471] on input "Faux" at bounding box center [741, 471] width 0 height 0
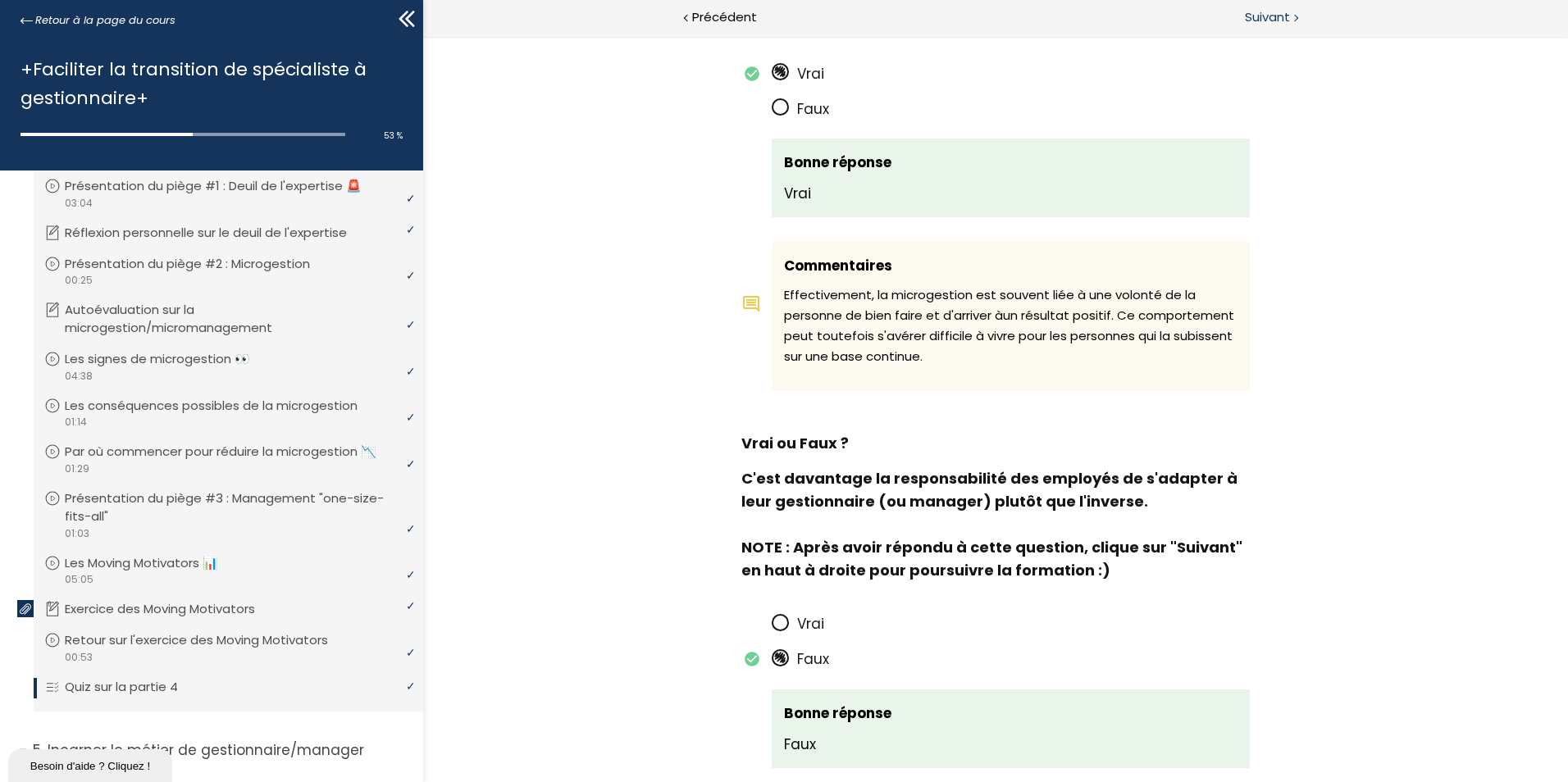
scroll to position [808, 0]
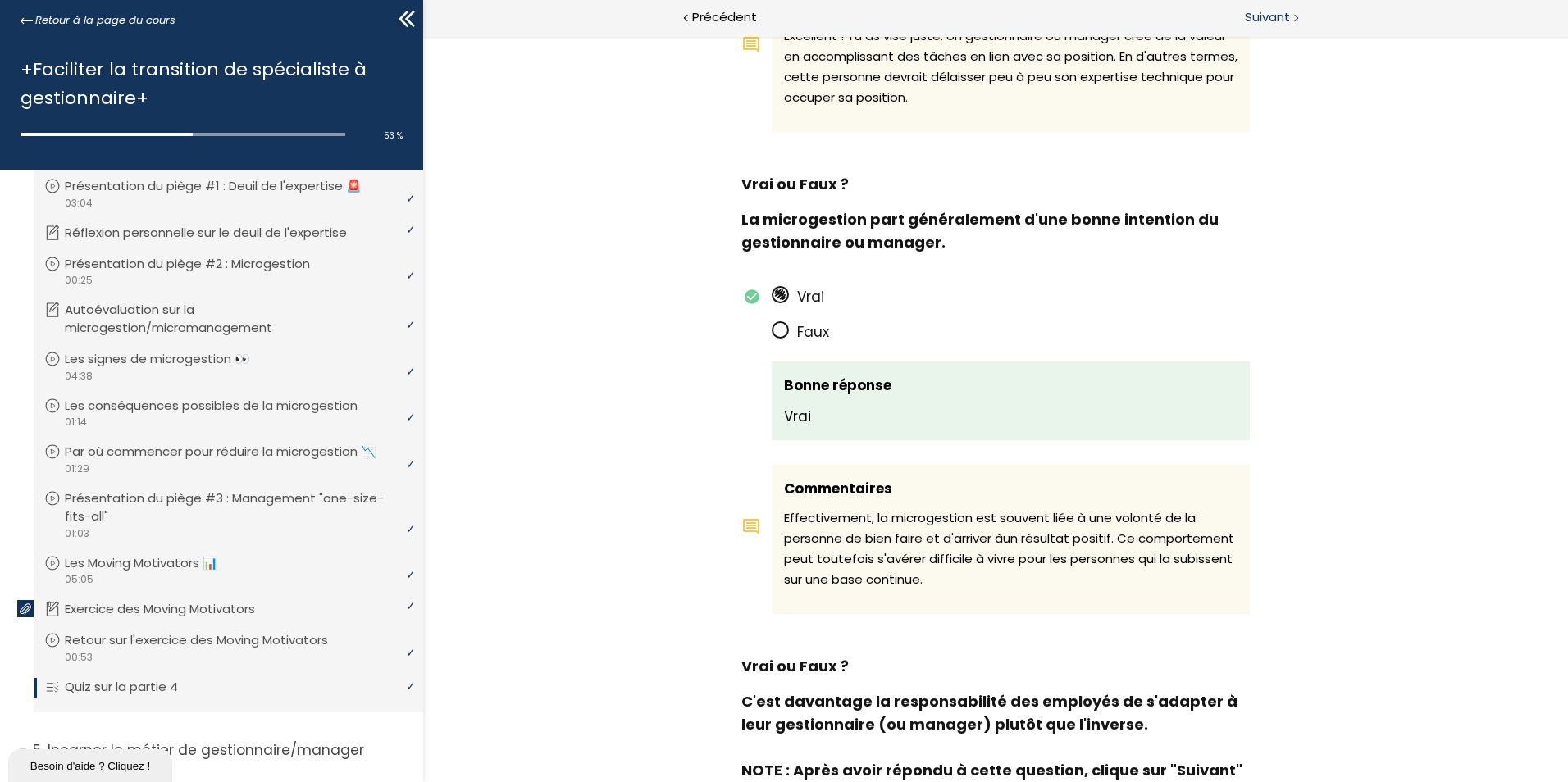
click at [1280, 21] on span "Suivant" at bounding box center [1268, 18] width 45 height 21
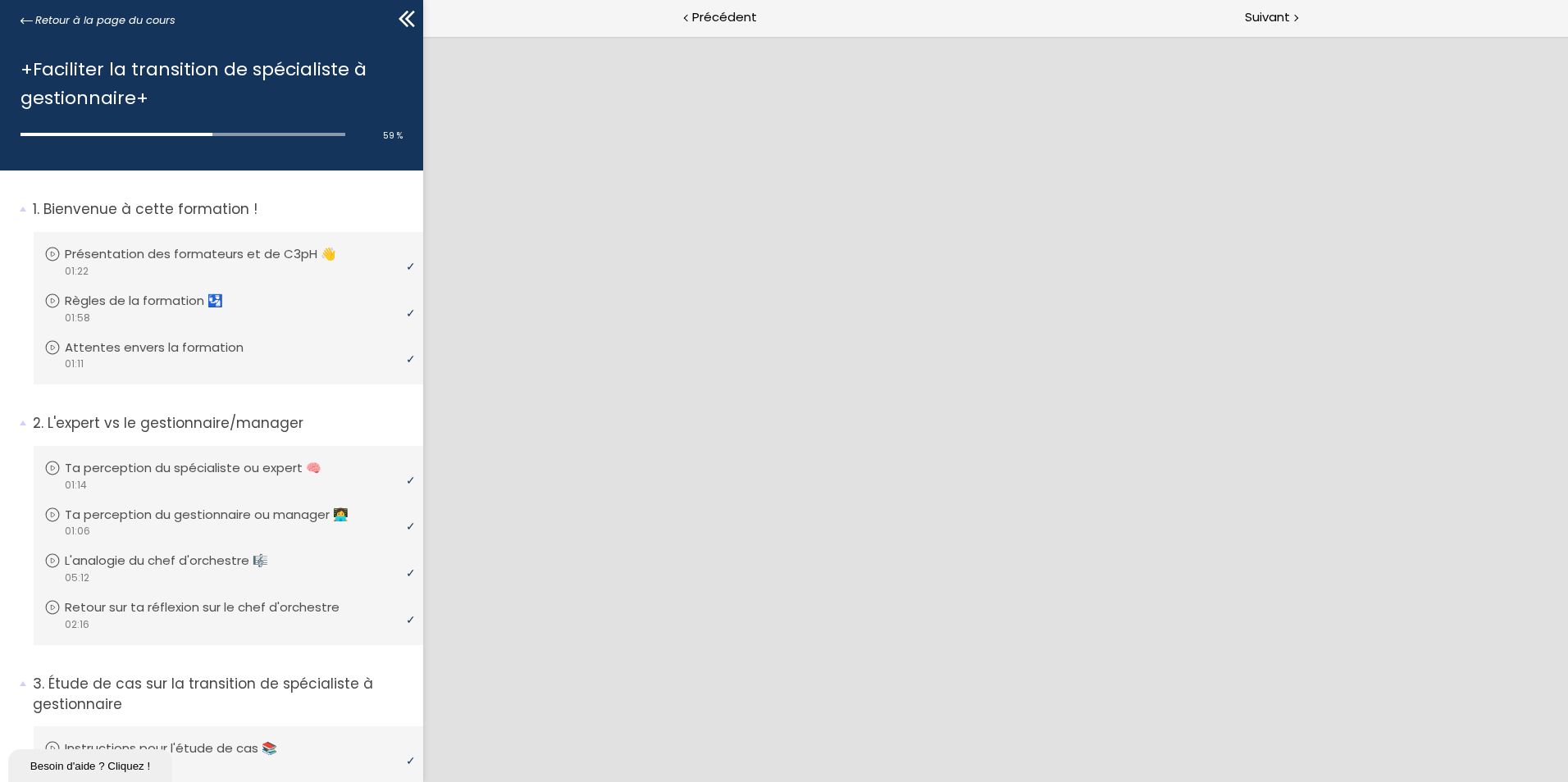
scroll to position [916, 0]
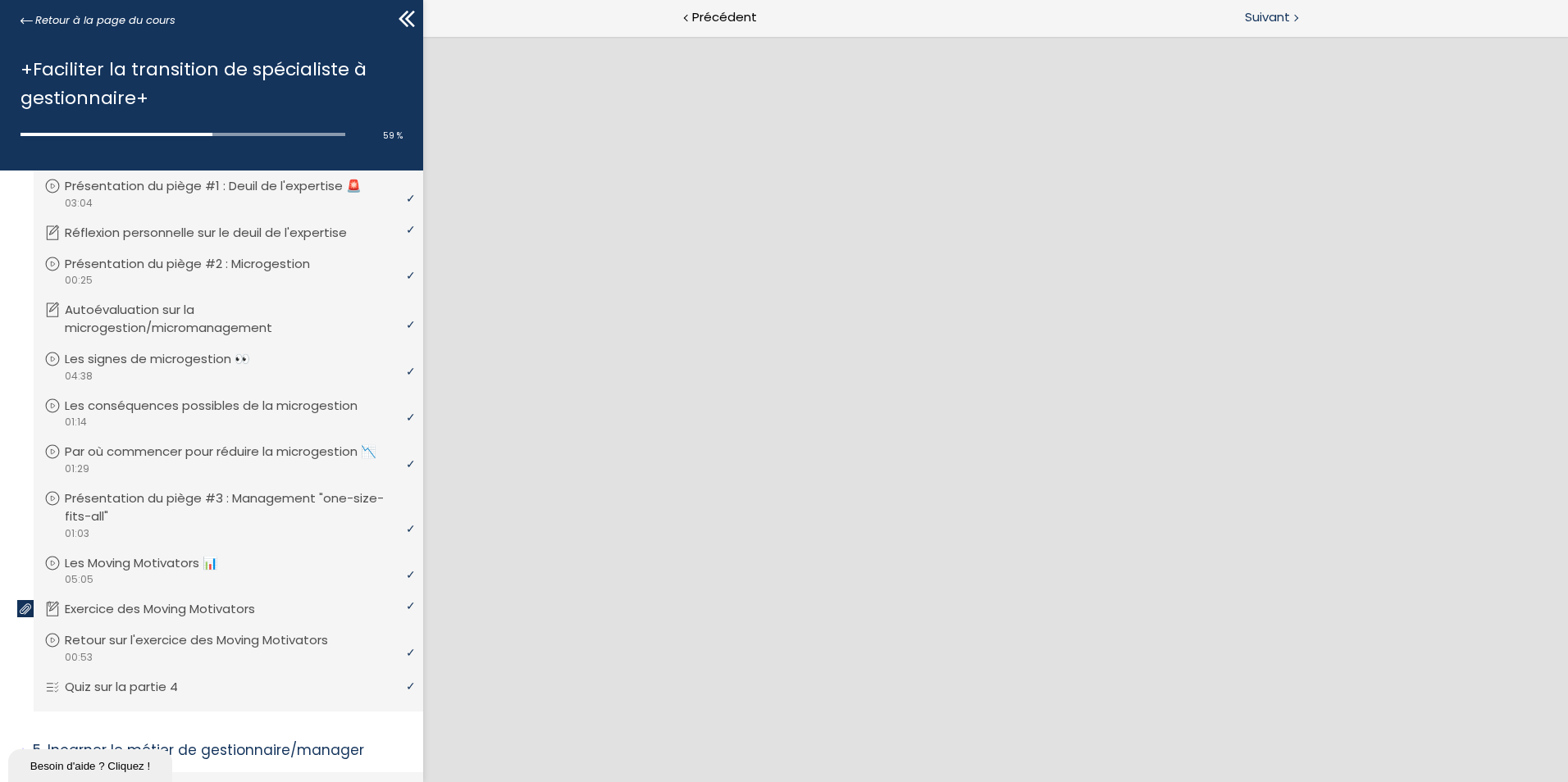
click at [1256, 9] on span "Suivant" at bounding box center [1268, 18] width 45 height 21
click at [1274, 17] on span "Suivant" at bounding box center [1268, 18] width 45 height 21
click at [687, 19] on div at bounding box center [686, 17] width 5 height 21
click at [1261, 14] on span "Suivant" at bounding box center [1268, 18] width 45 height 21
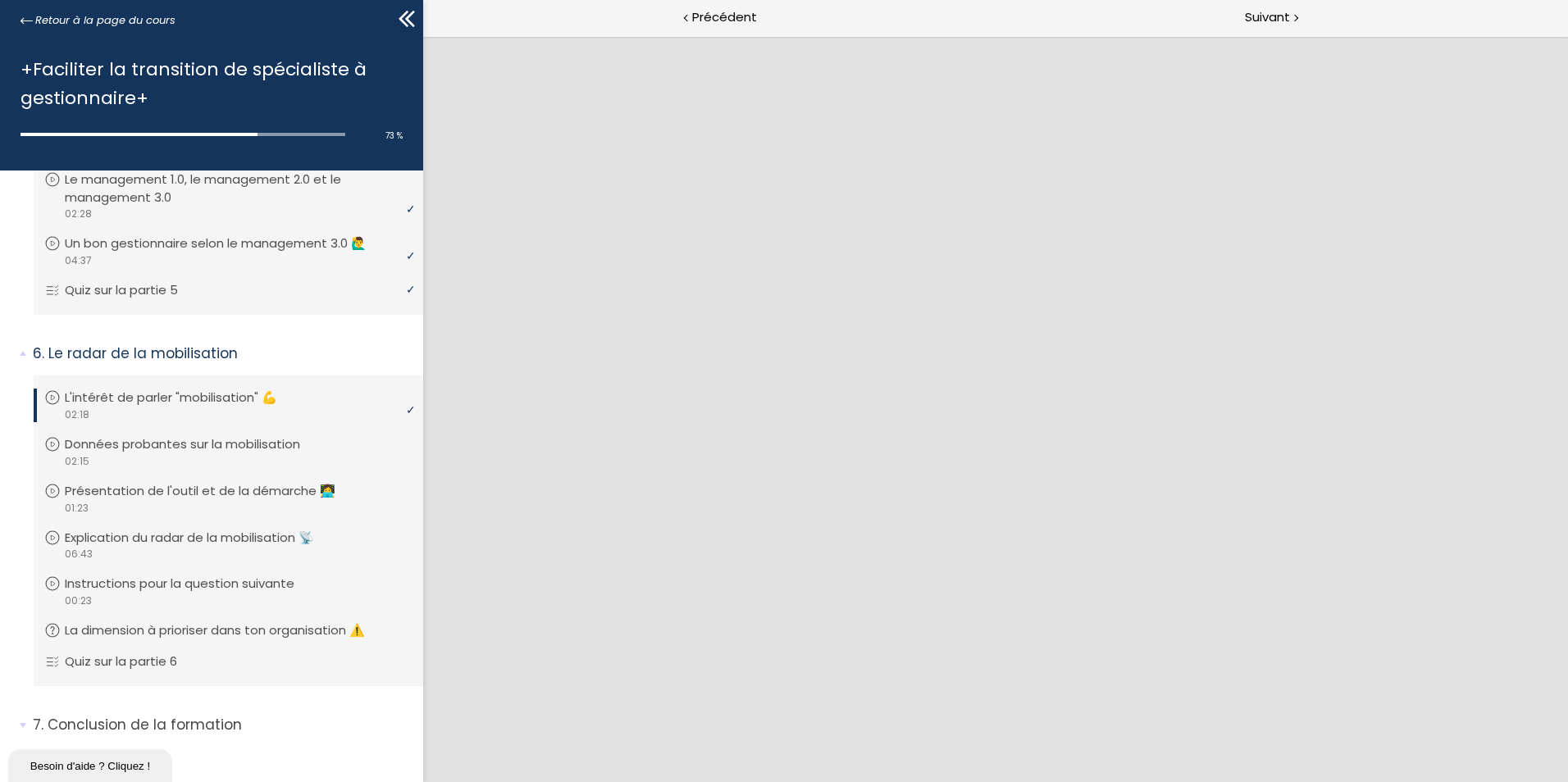
scroll to position [1816, 0]
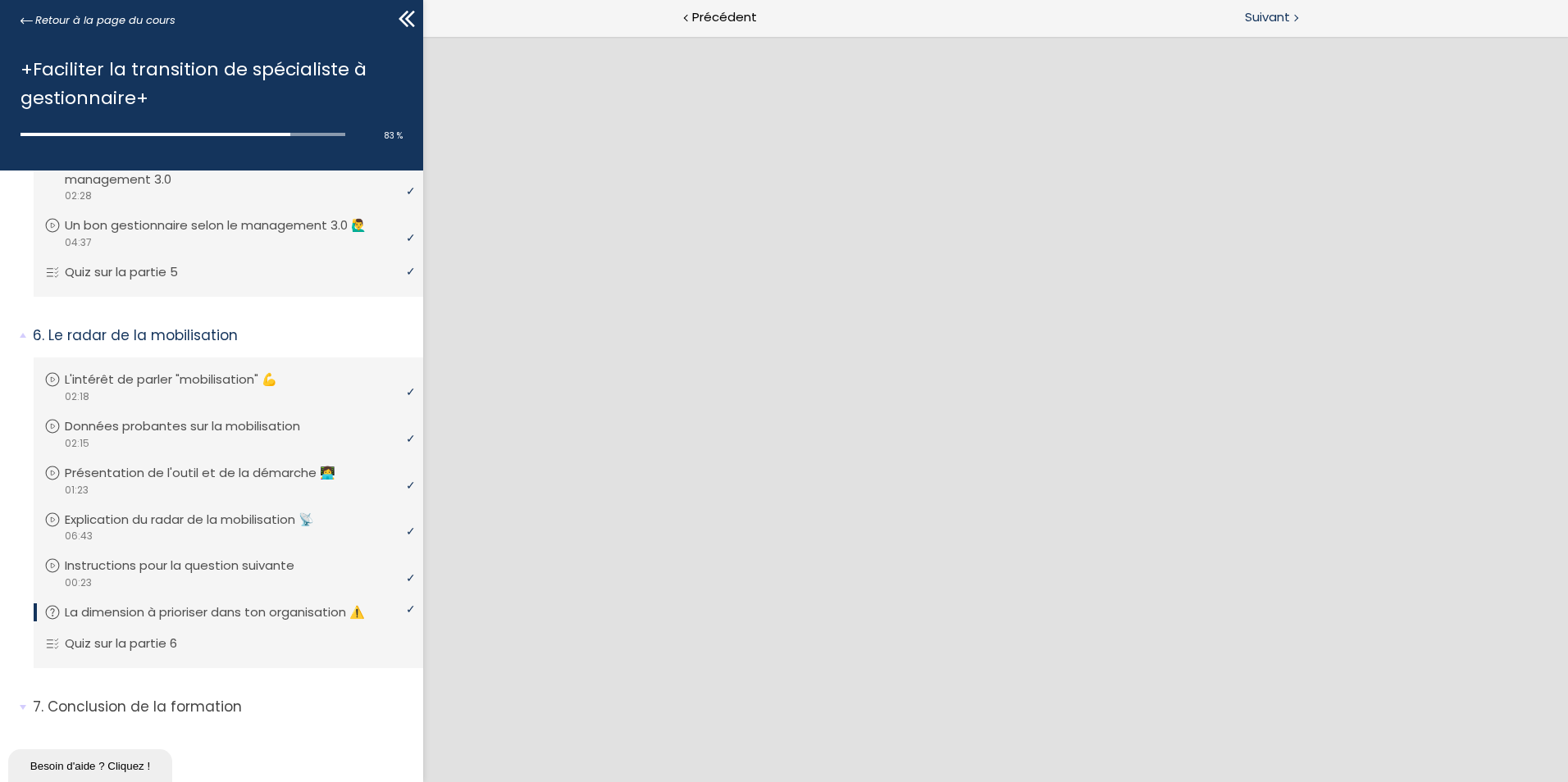
click at [1264, 10] on span "Suivant" at bounding box center [1268, 18] width 45 height 21
click at [1285, 19] on span "Suivant" at bounding box center [1268, 18] width 45 height 21
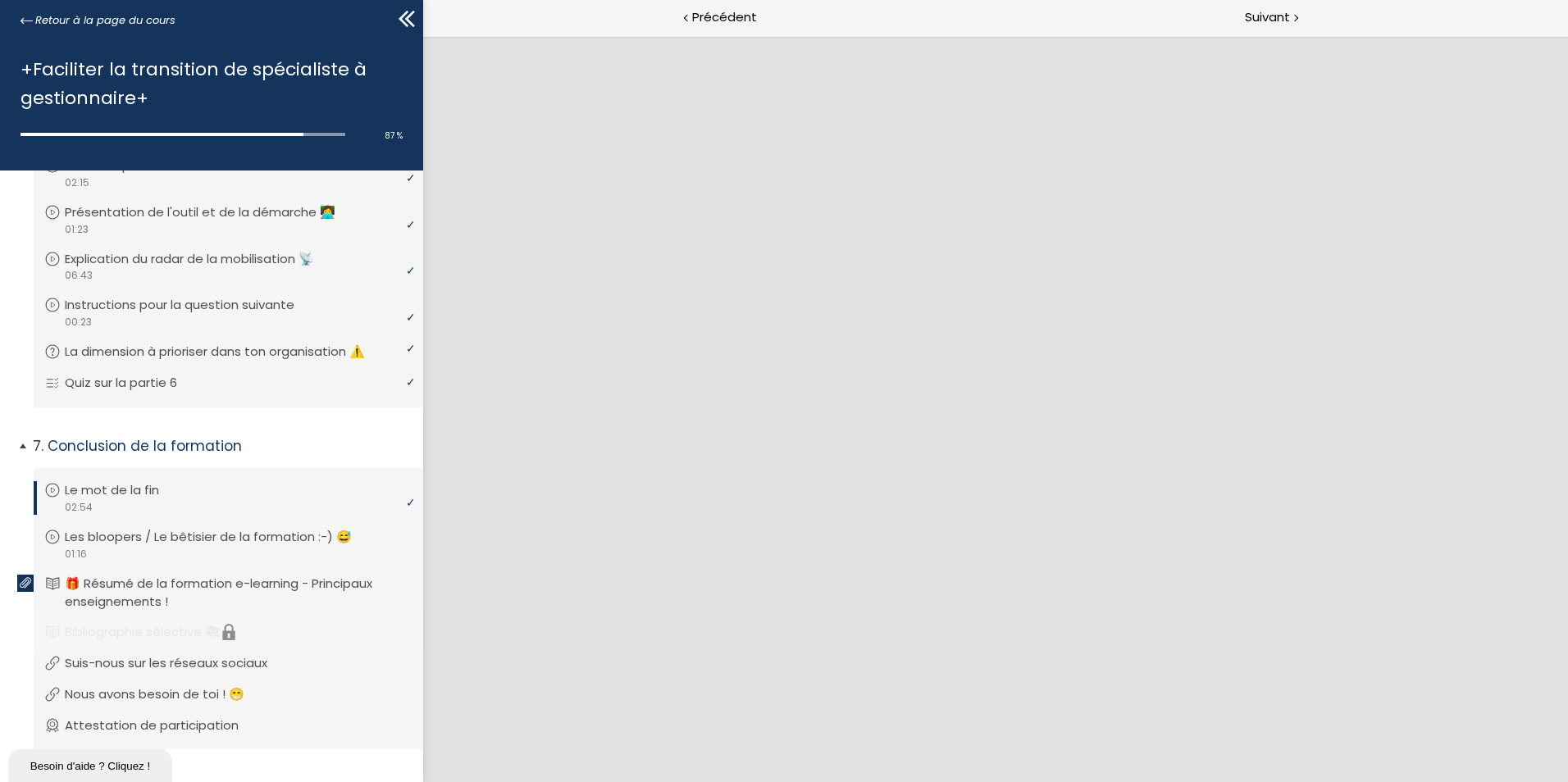
scroll to position [2062, 0]
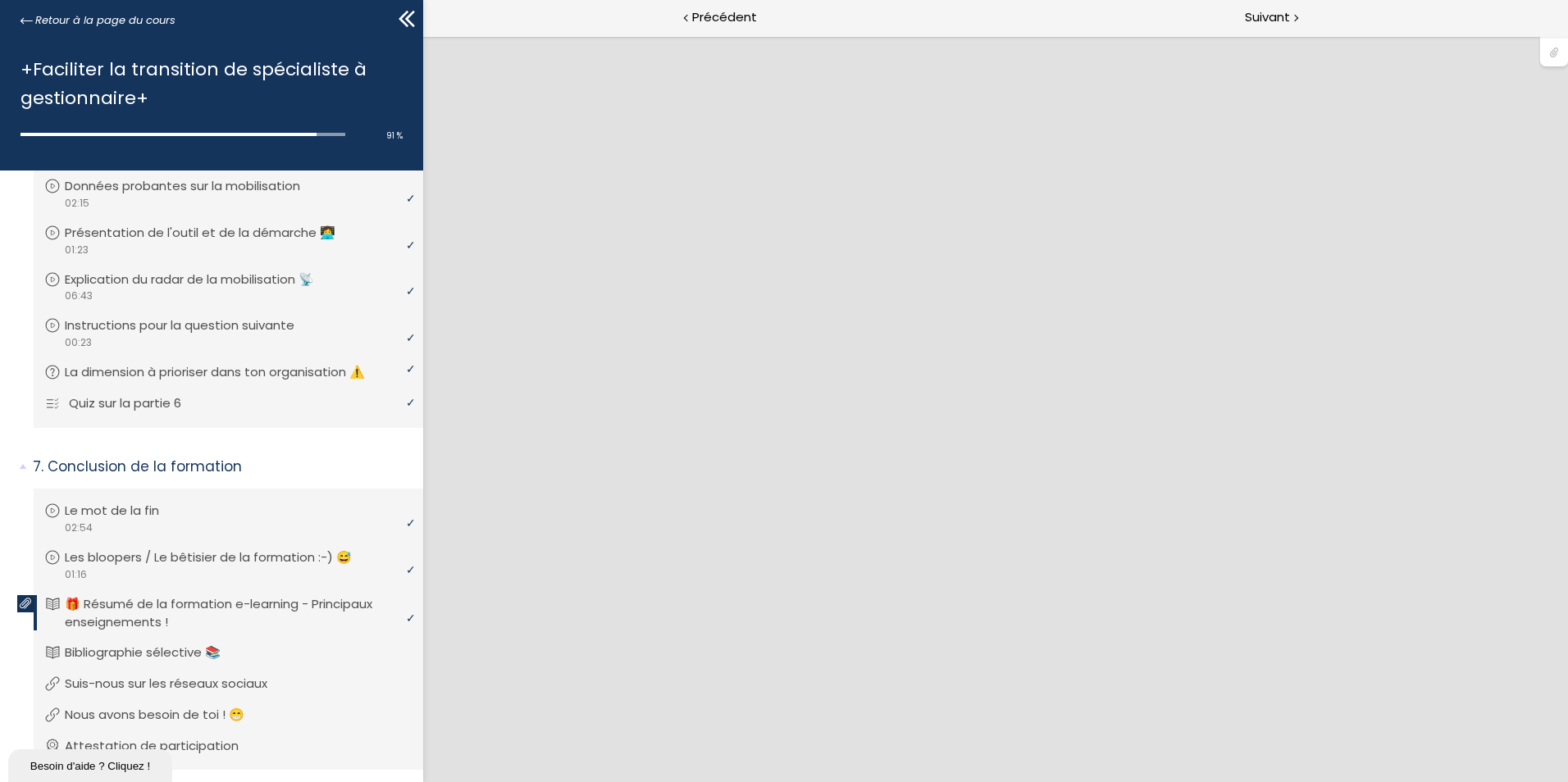
scroll to position [2113, 0]
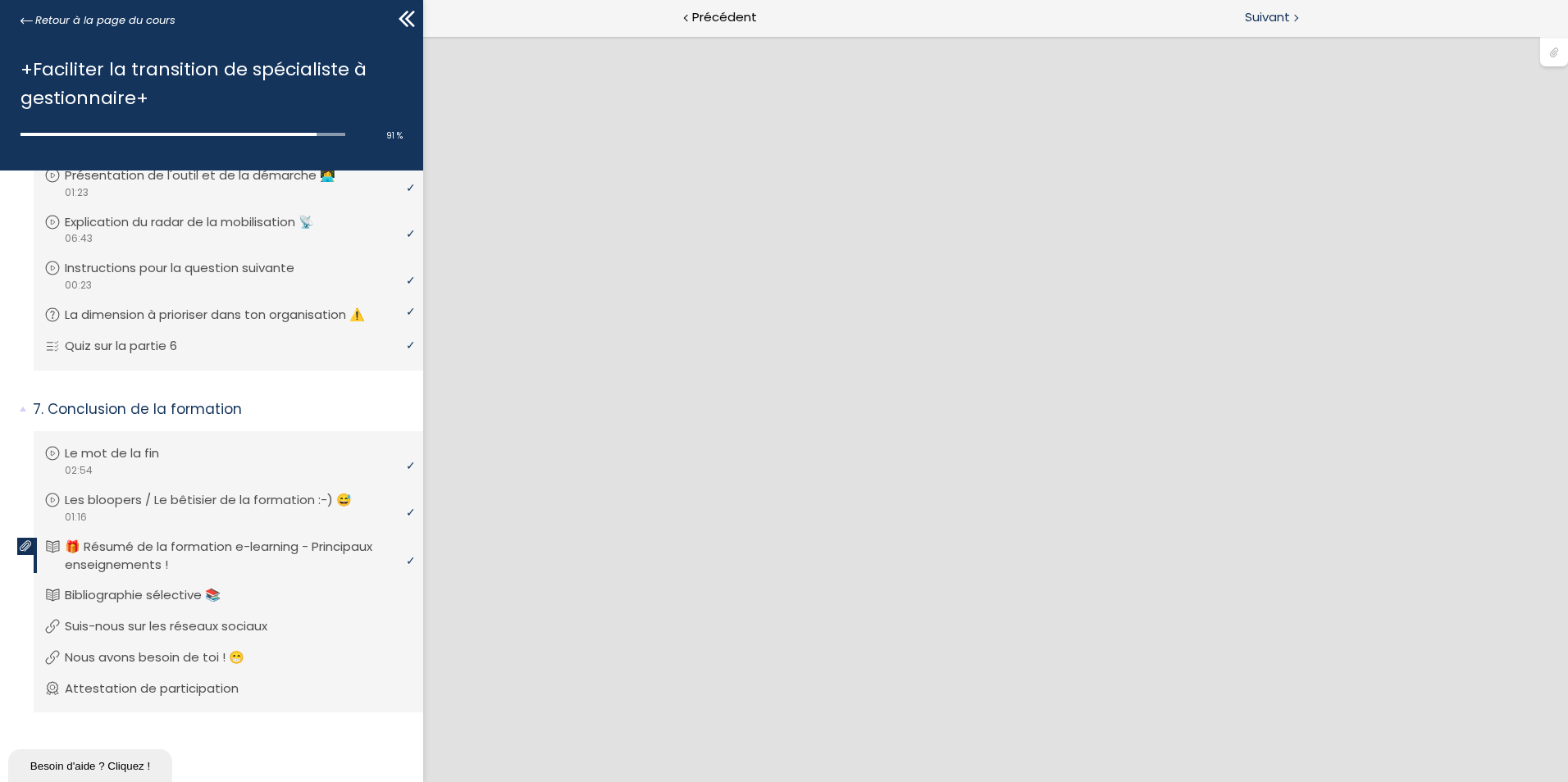
click at [1264, 24] on span "Suivant" at bounding box center [1268, 18] width 45 height 21
click at [1267, 19] on span "Suivant" at bounding box center [1268, 18] width 45 height 21
click at [1280, 15] on span "Suivant" at bounding box center [1268, 18] width 45 height 21
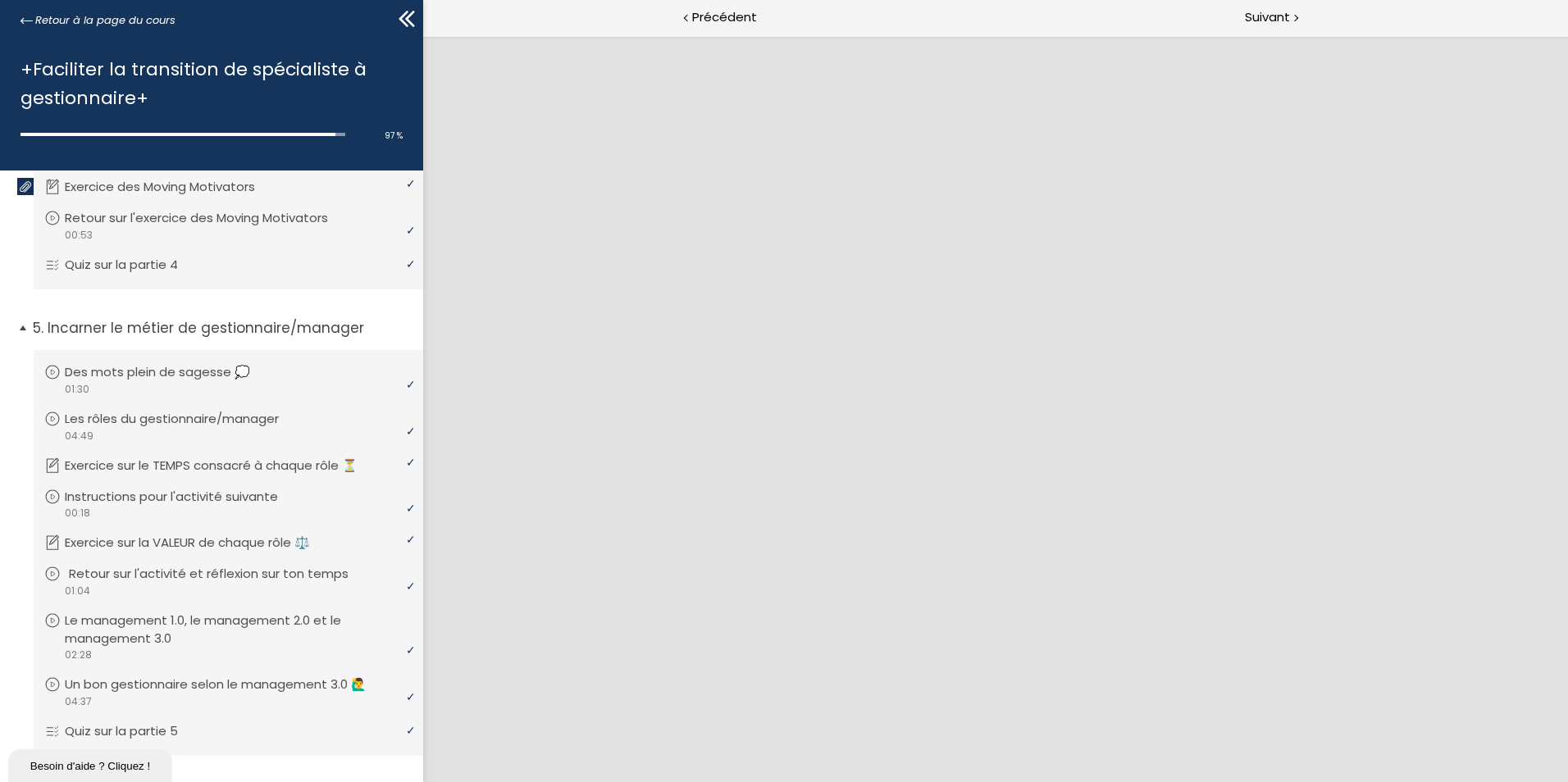
scroll to position [1374, 0]
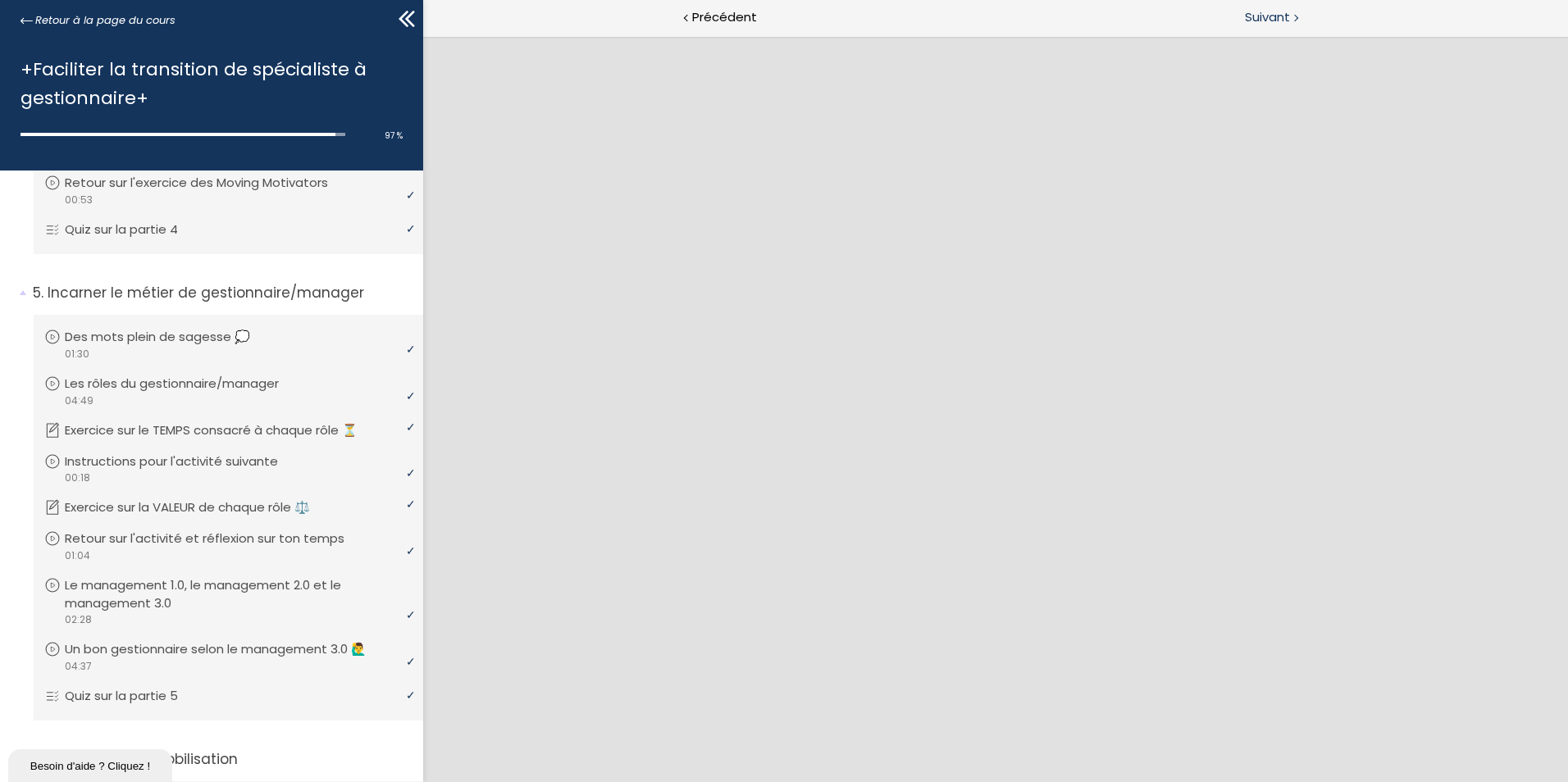
click at [1269, 9] on span "Suivant" at bounding box center [1268, 18] width 45 height 21
click at [1279, 19] on span "Suivant" at bounding box center [1268, 18] width 45 height 21
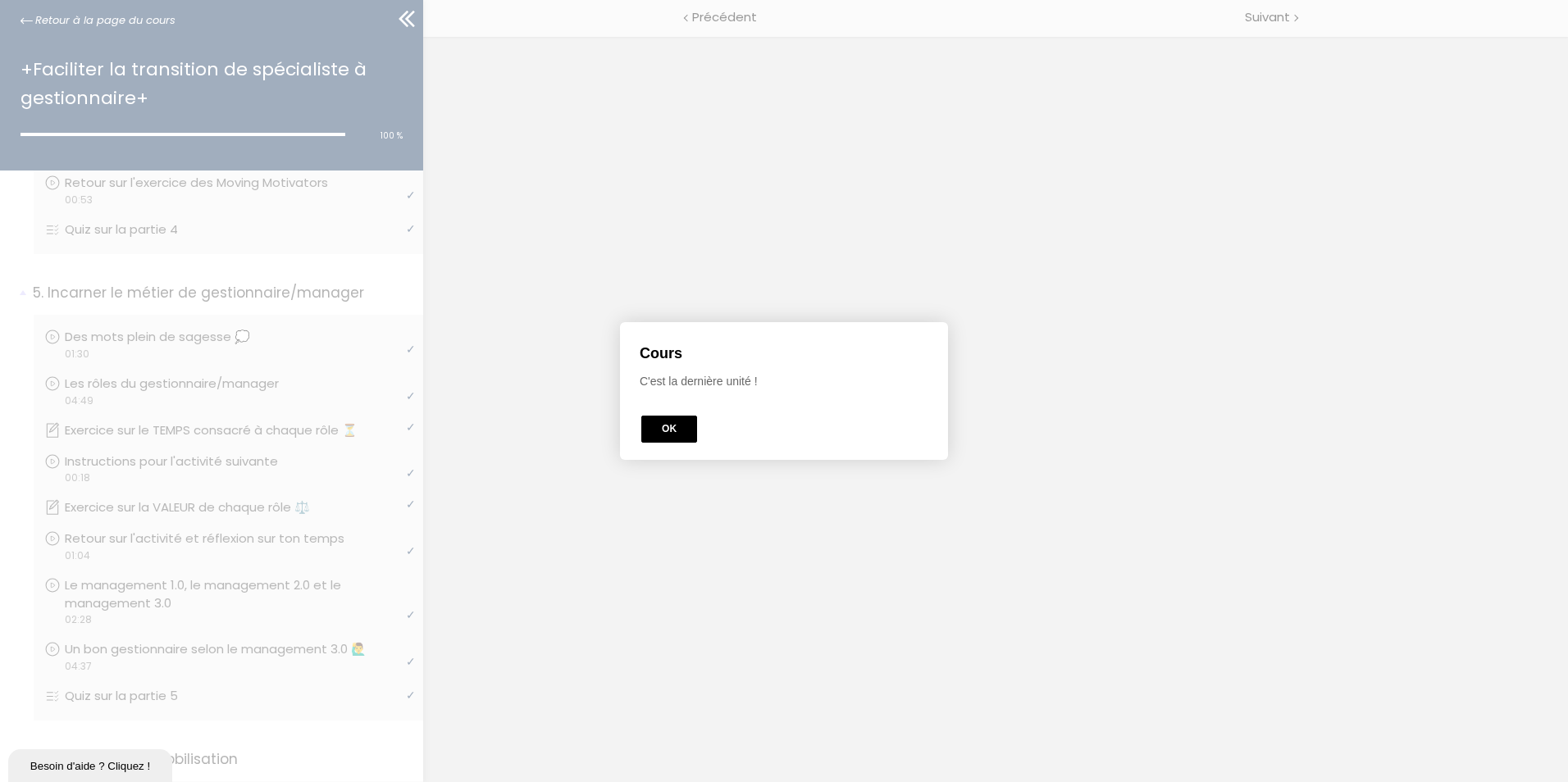
click at [666, 428] on button "OK" at bounding box center [668, 429] width 56 height 27
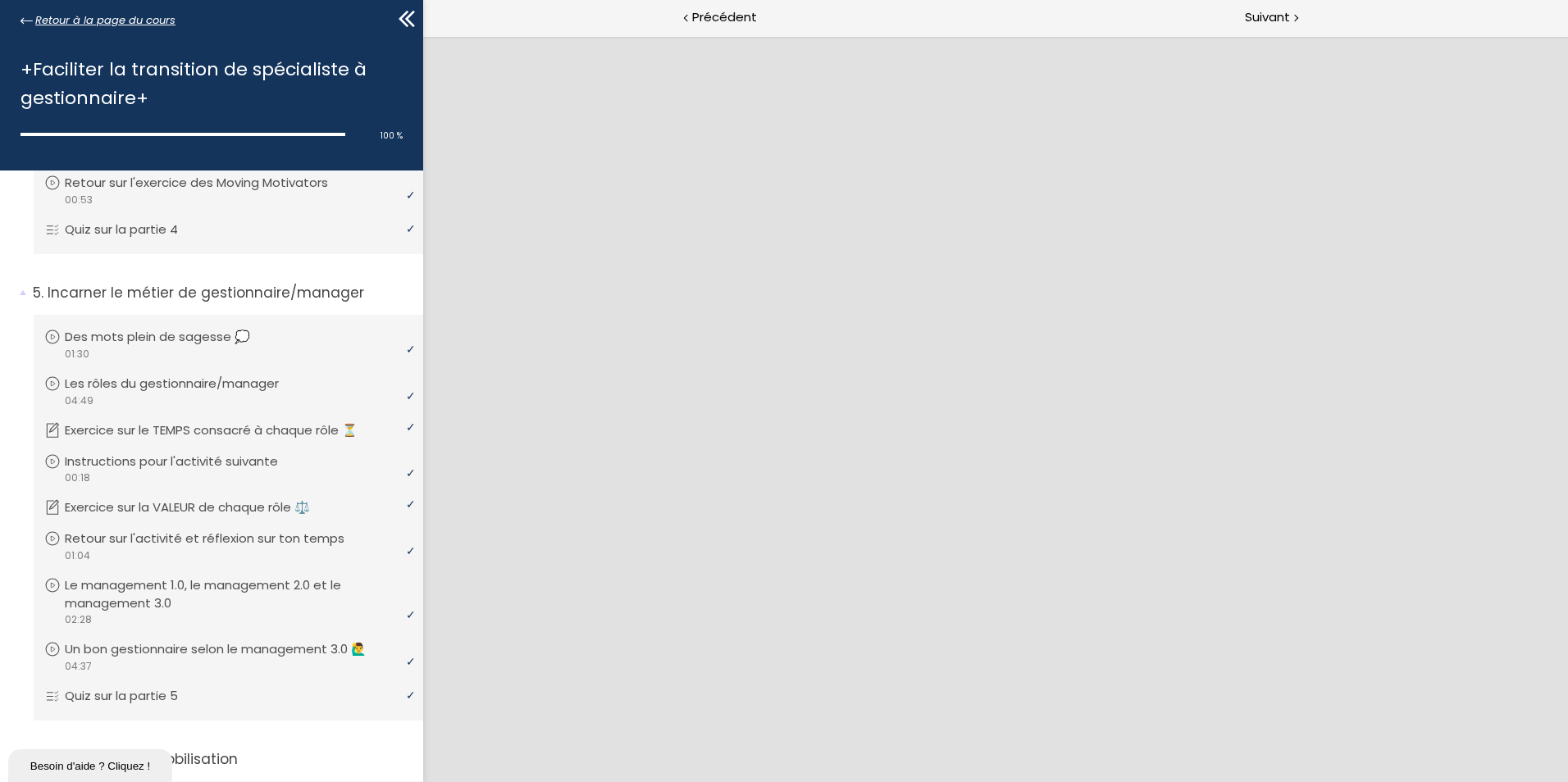
click at [136, 13] on span "Retour à la page du cours" at bounding box center [105, 20] width 140 height 18
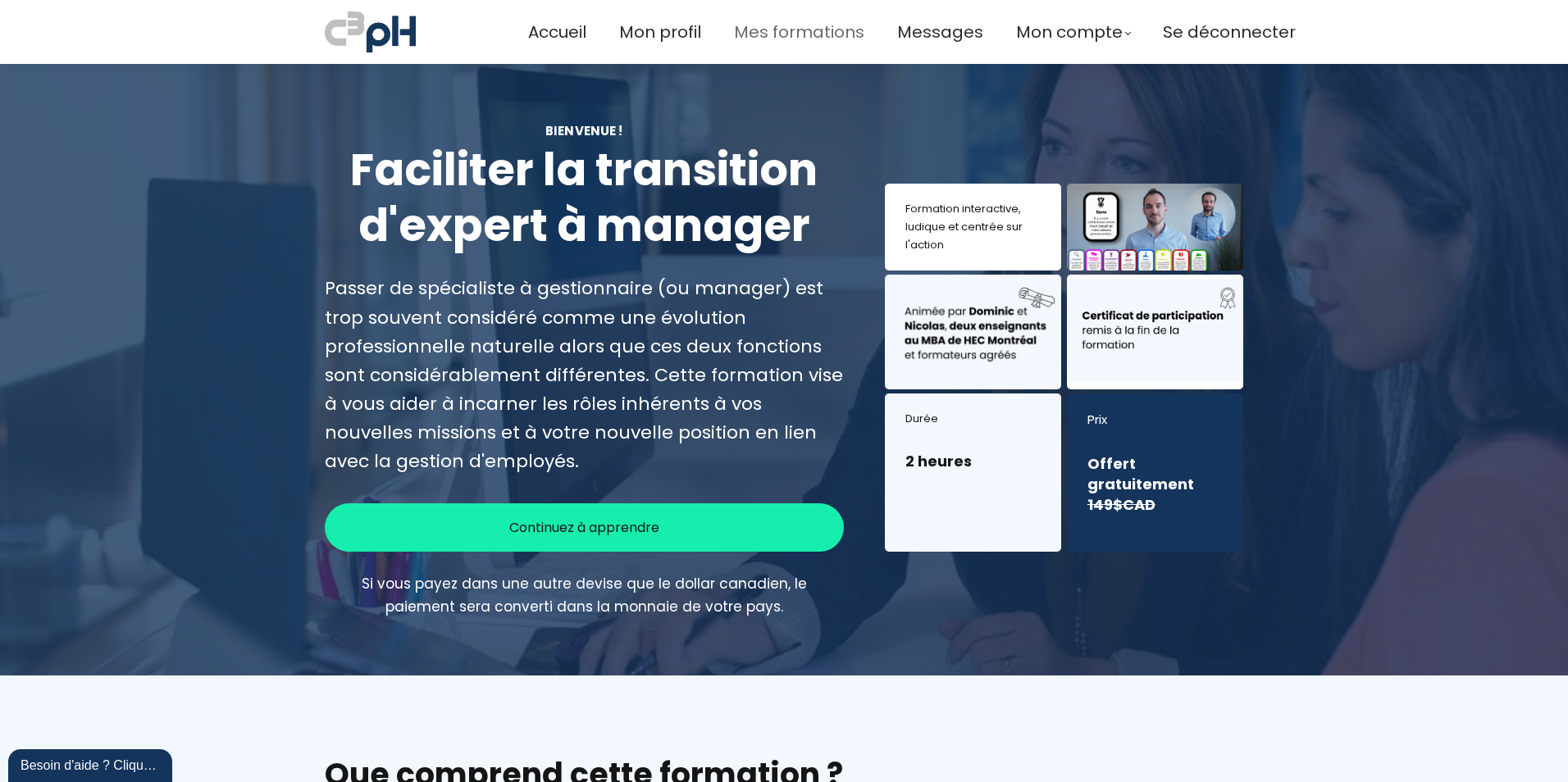
click at [764, 32] on span "Mes formations" at bounding box center [799, 32] width 131 height 27
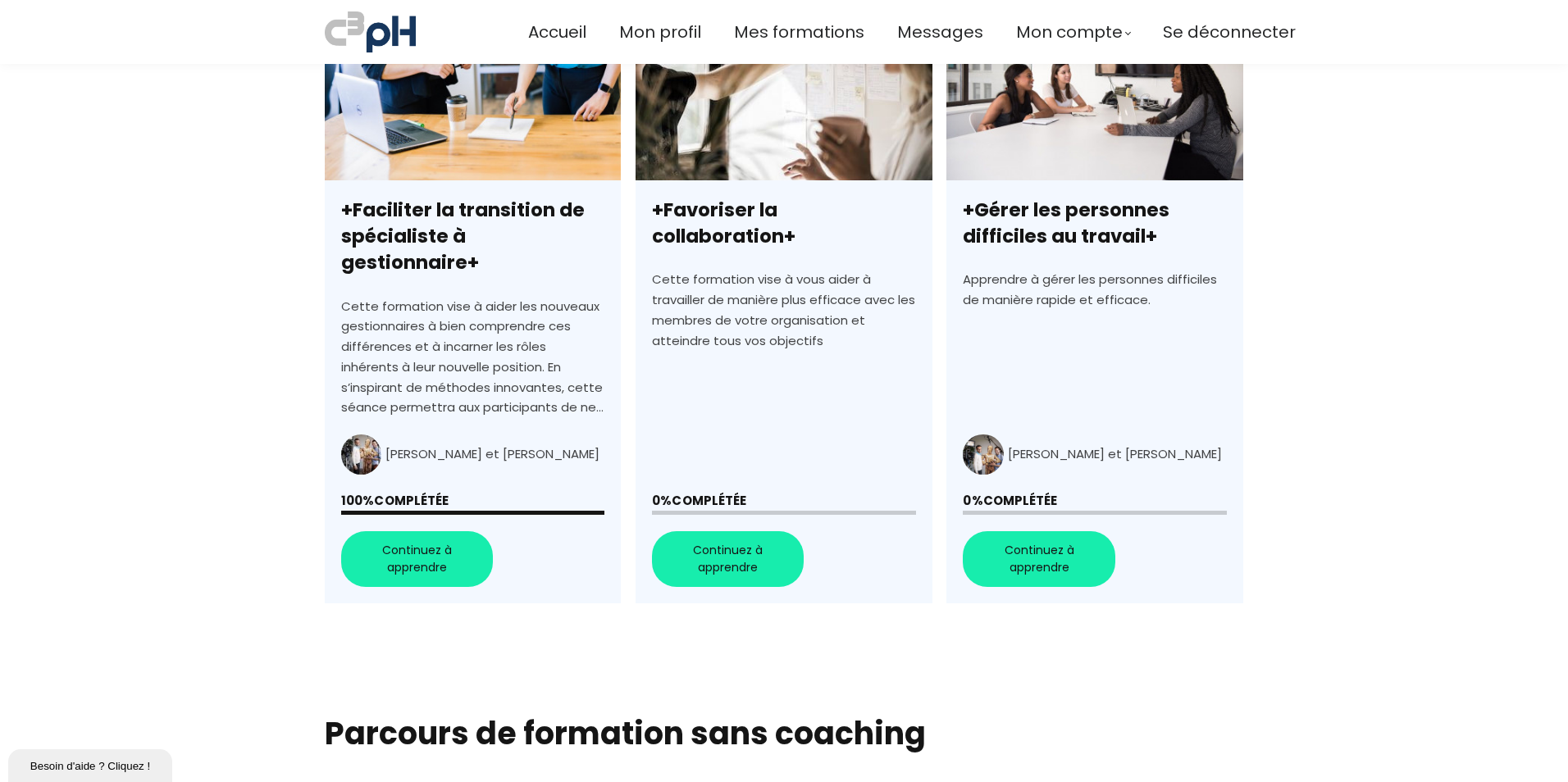
scroll to position [533, 0]
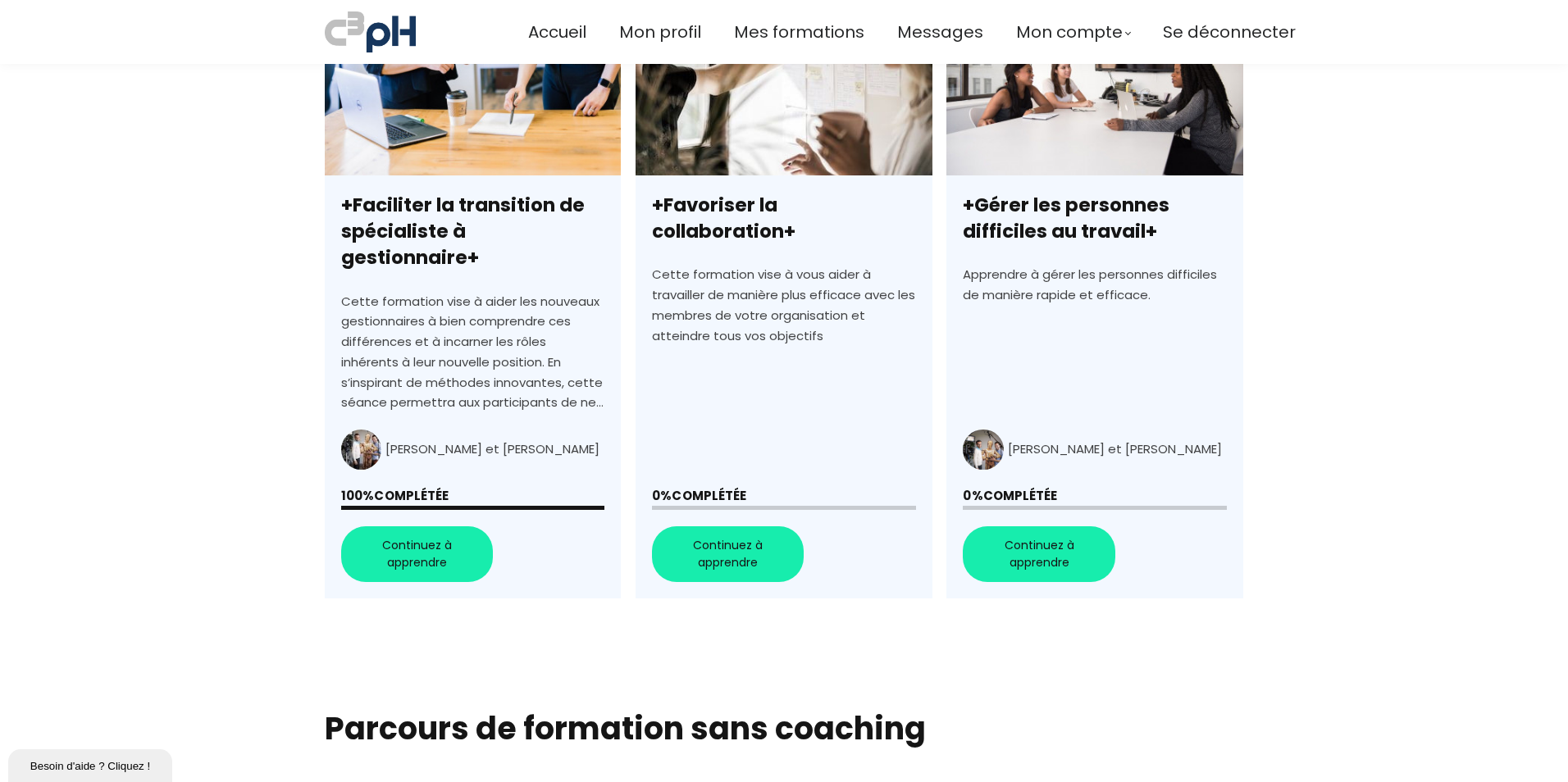
click at [737, 522] on link "+Favoriser la collaboration+" at bounding box center [783, 304] width 296 height 590
